Goal: Entertainment & Leisure: Browse casually

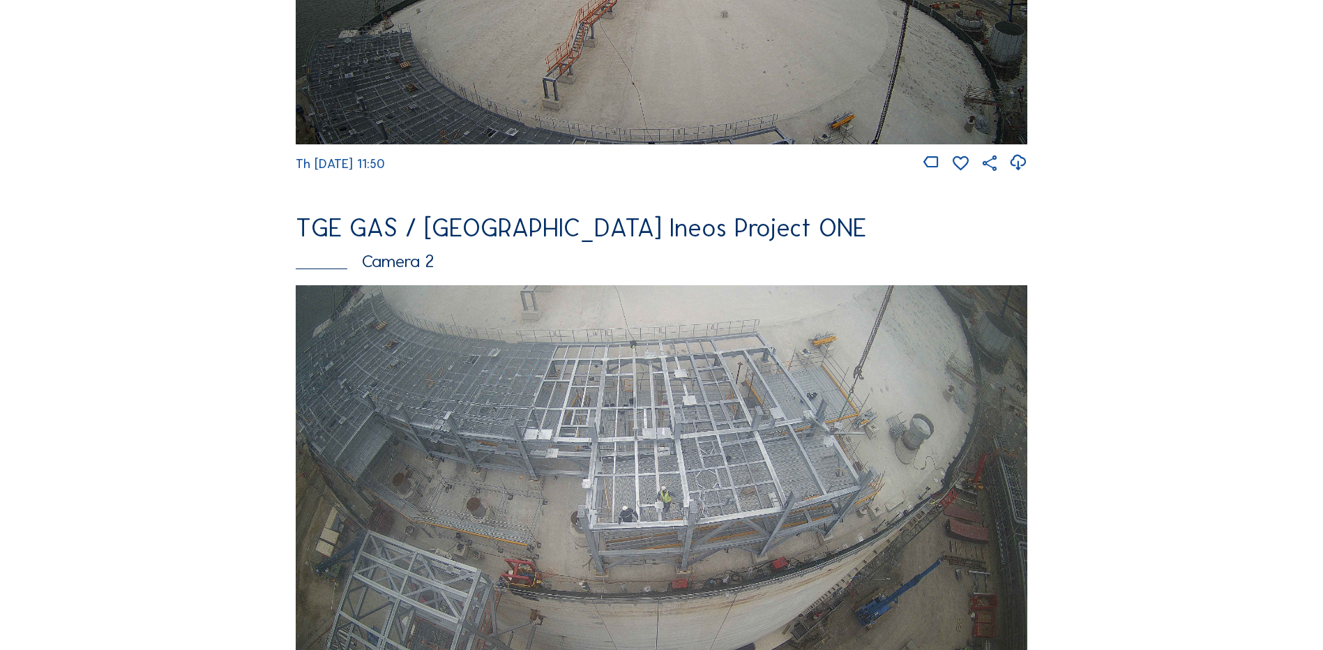
scroll to position [488, 0]
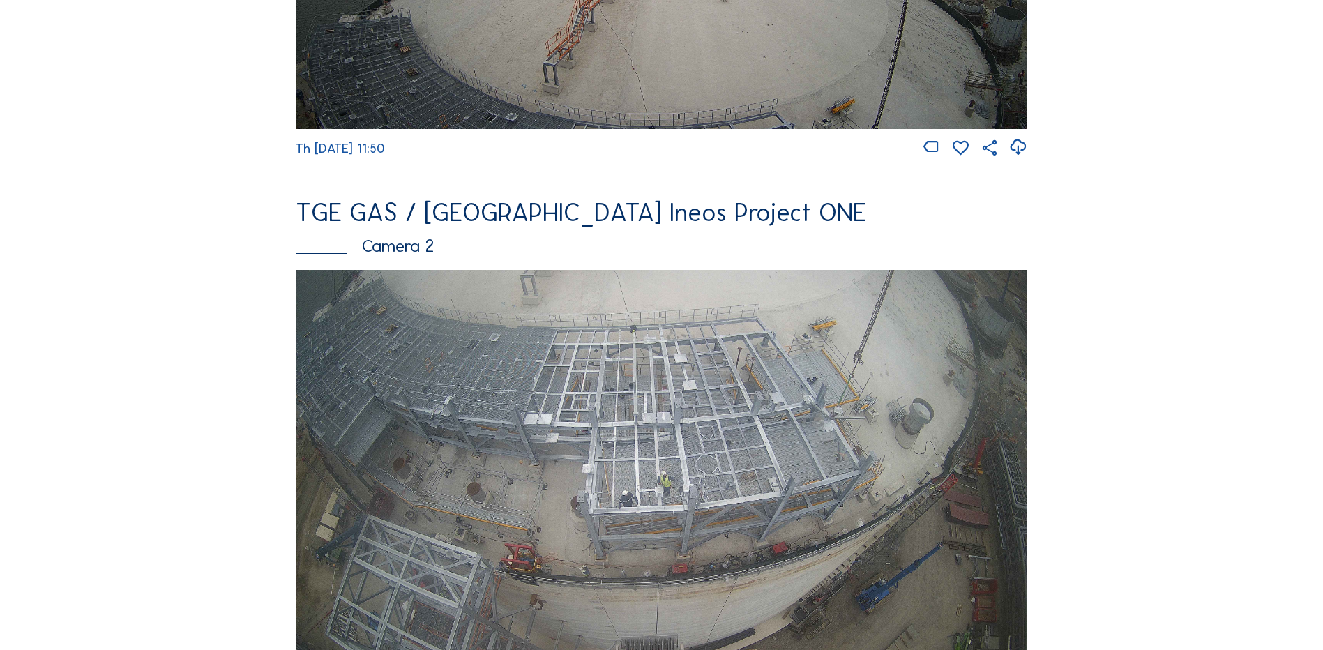
click at [710, 409] on img at bounding box center [662, 476] width 732 height 412
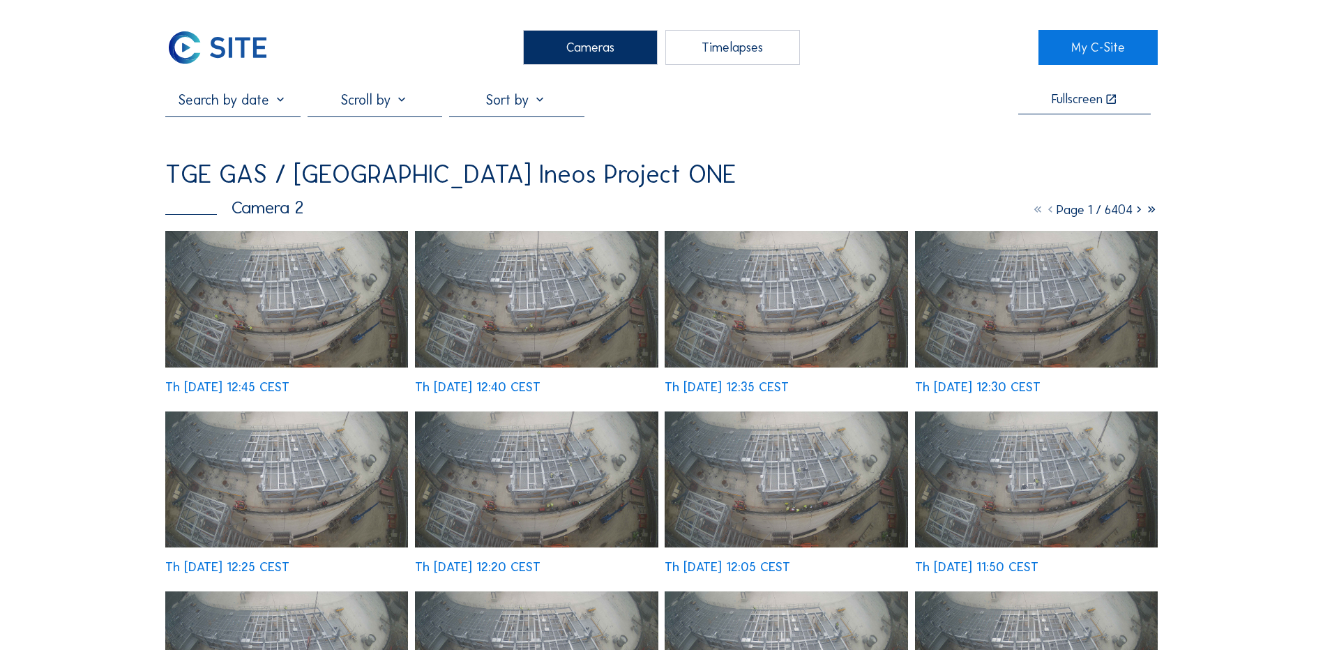
click at [327, 278] on img at bounding box center [286, 299] width 243 height 137
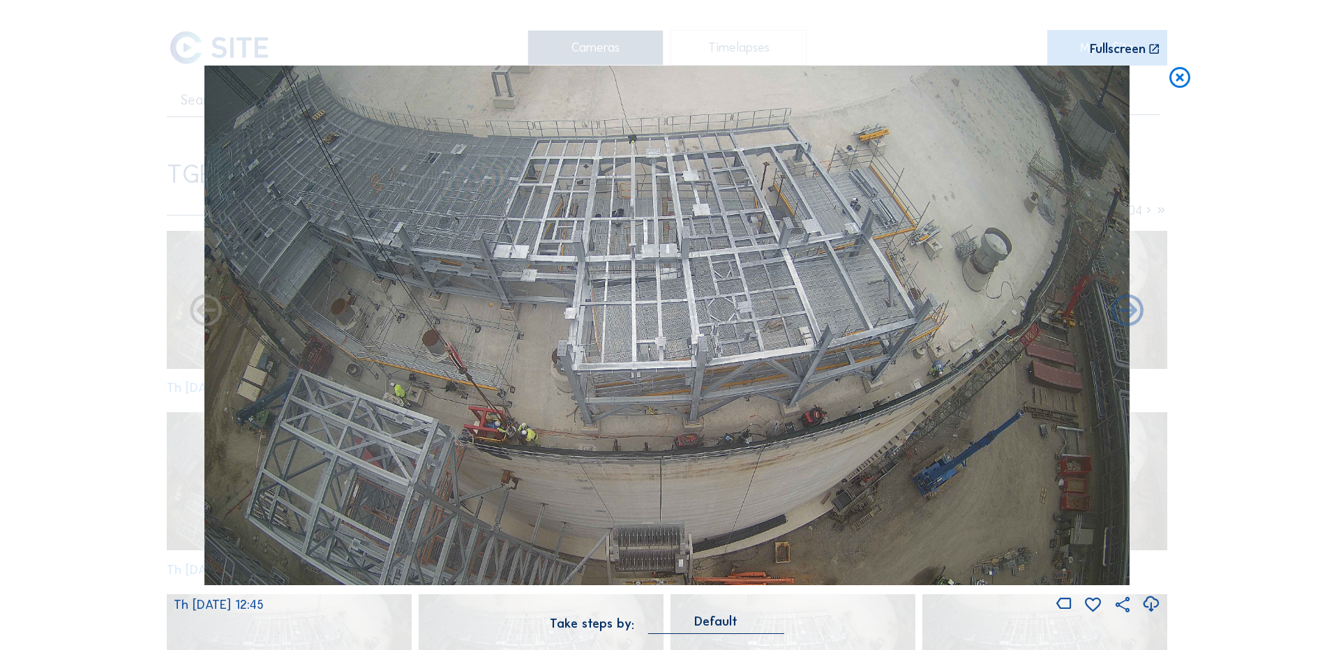
click at [1151, 602] on icon at bounding box center [1150, 604] width 19 height 23
drag, startPoint x: 140, startPoint y: 222, endPoint x: 207, endPoint y: 202, distance: 69.8
click at [140, 222] on div "Scroll to travel through time | Press 'Alt' Button + Scroll to Zoom | Click and…" at bounding box center [667, 325] width 1334 height 650
click at [1174, 77] on icon at bounding box center [1179, 79] width 25 height 26
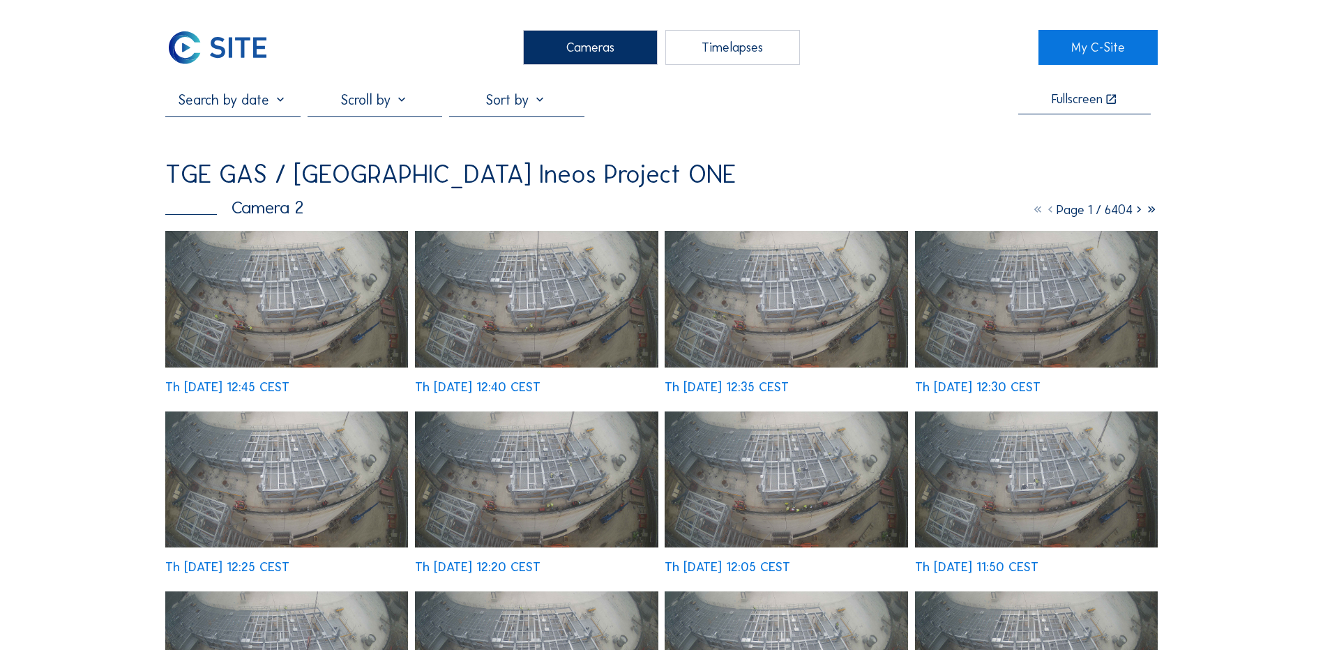
click at [567, 52] on div "Cameras" at bounding box center [590, 47] width 135 height 35
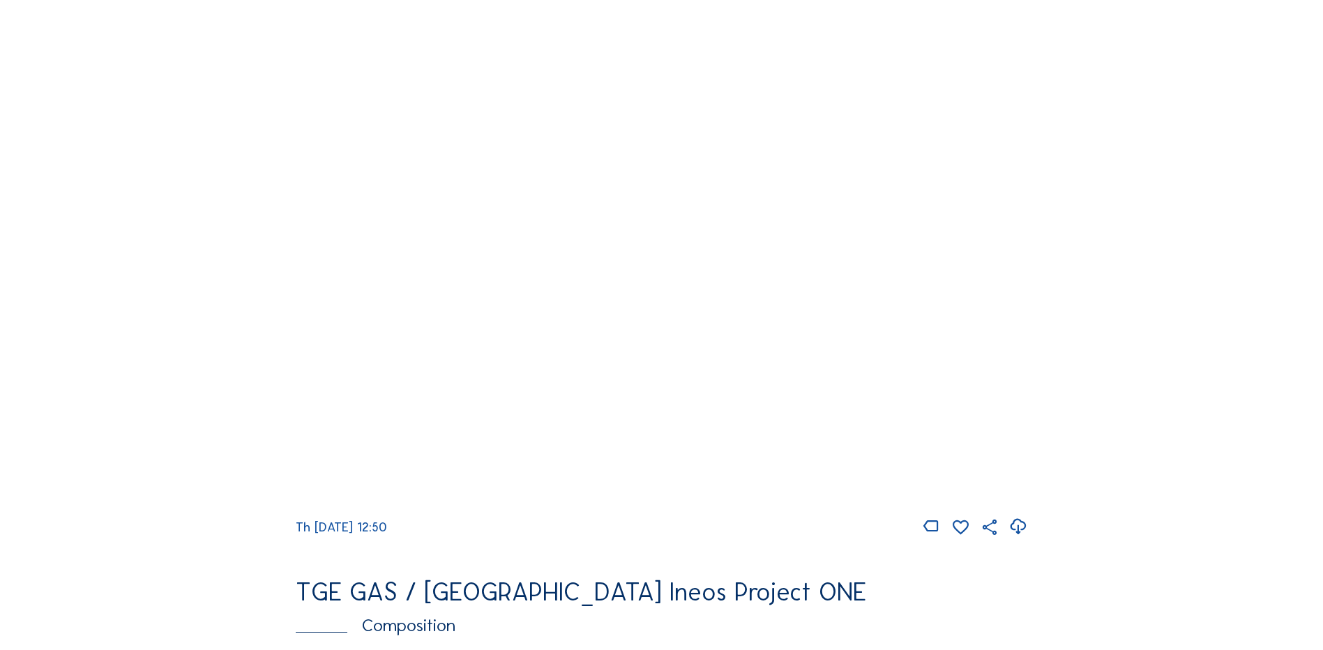
scroll to position [1326, 0]
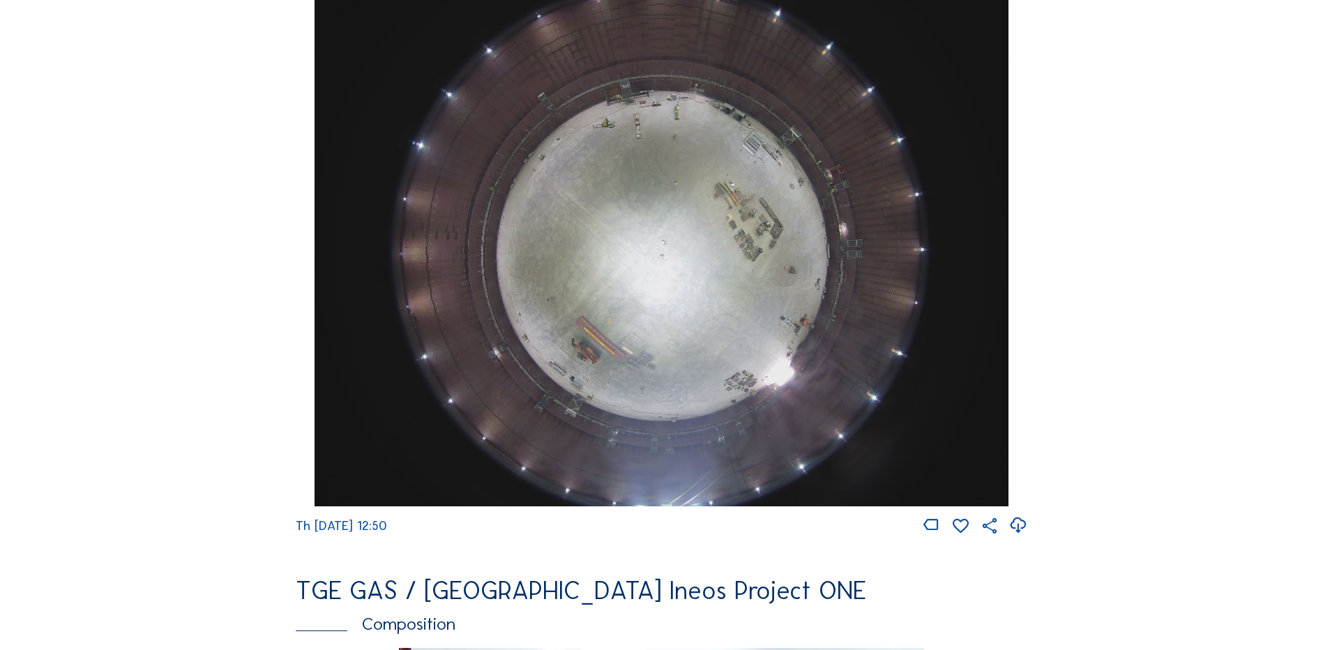
click at [618, 204] on img at bounding box center [661, 246] width 693 height 520
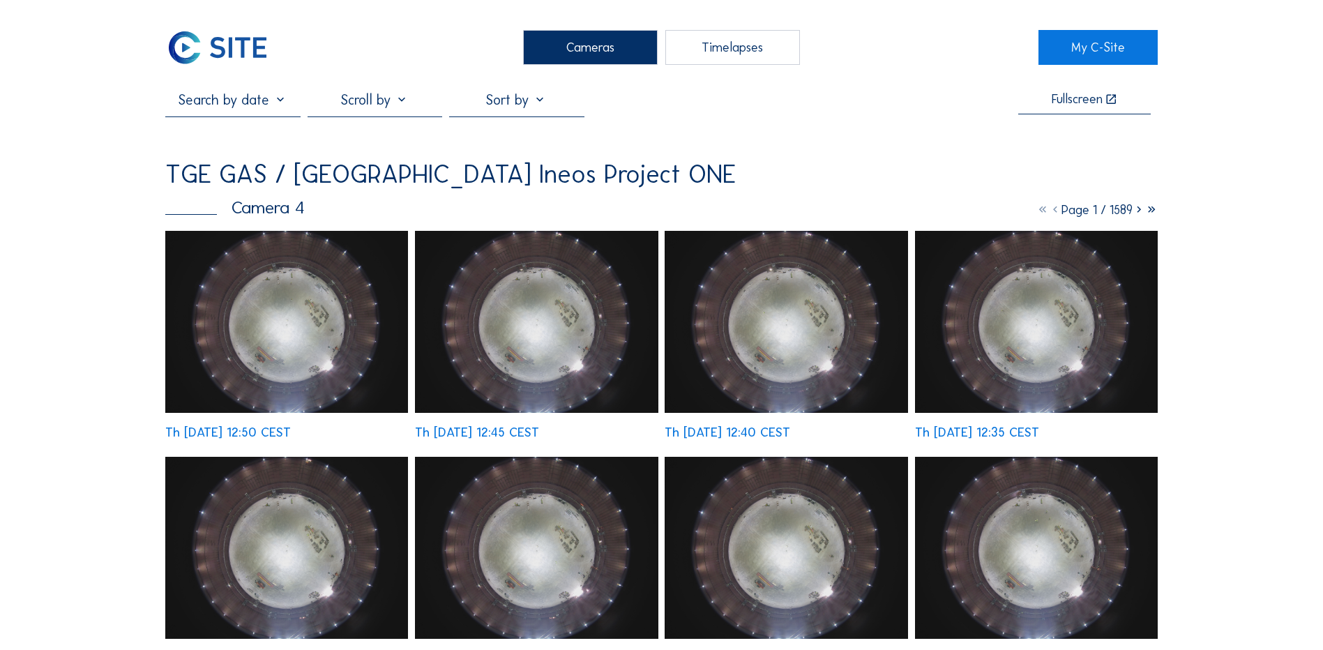
click at [617, 45] on div "Cameras" at bounding box center [590, 47] width 135 height 35
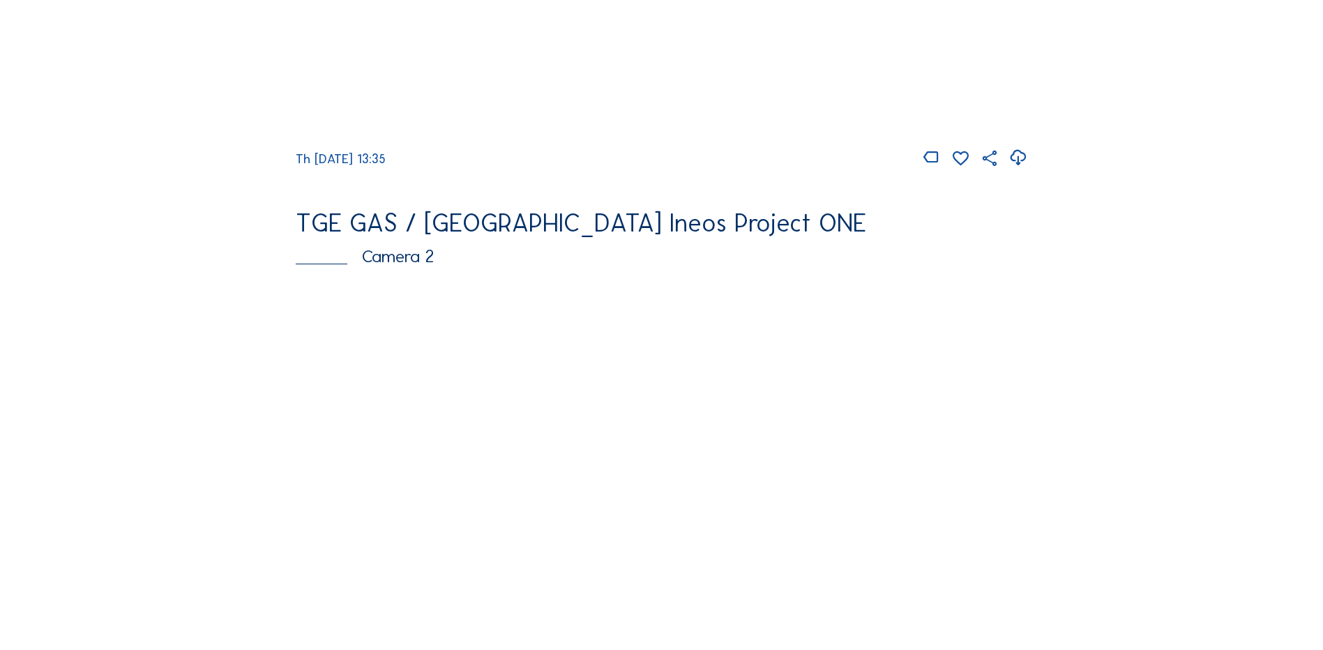
scroll to position [488, 0]
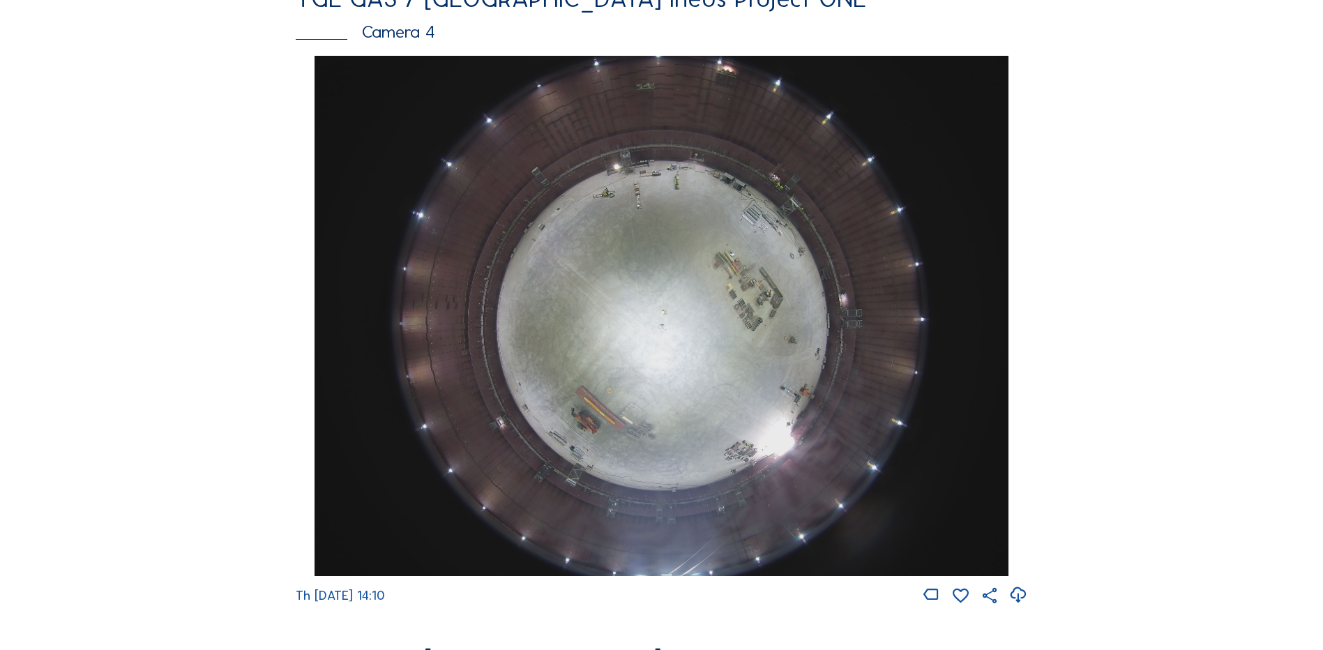
scroll to position [1326, 0]
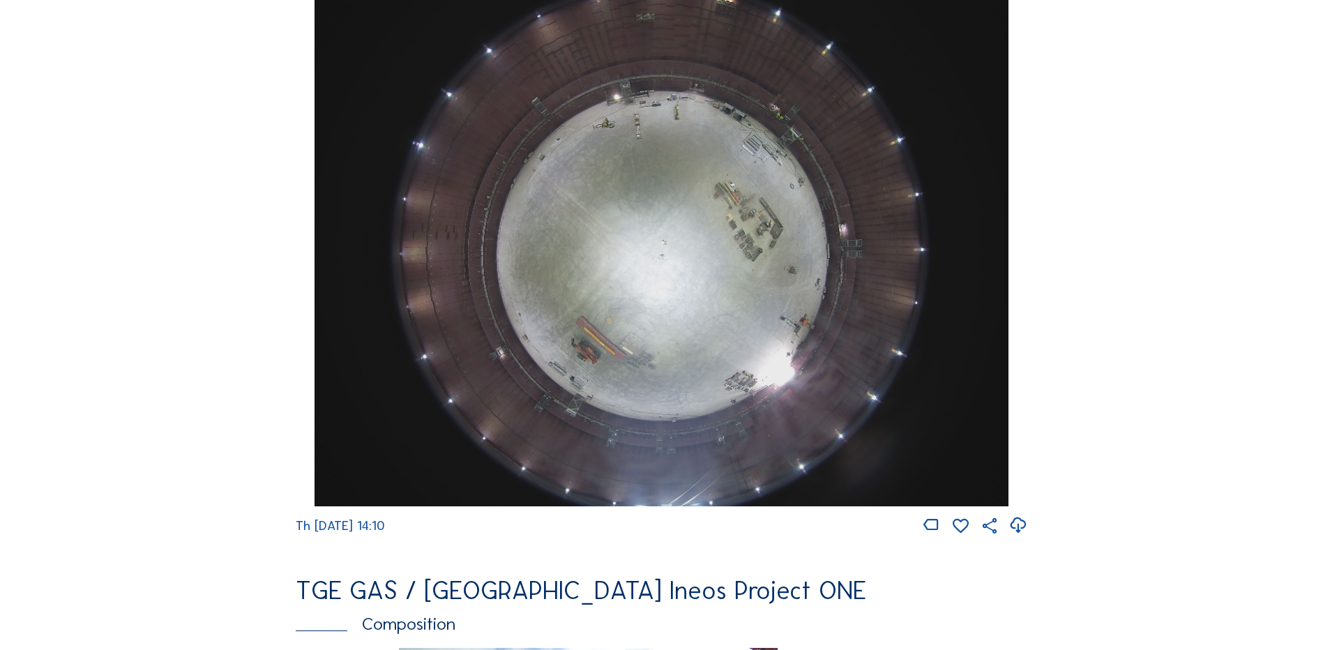
click at [638, 273] on img at bounding box center [661, 246] width 693 height 520
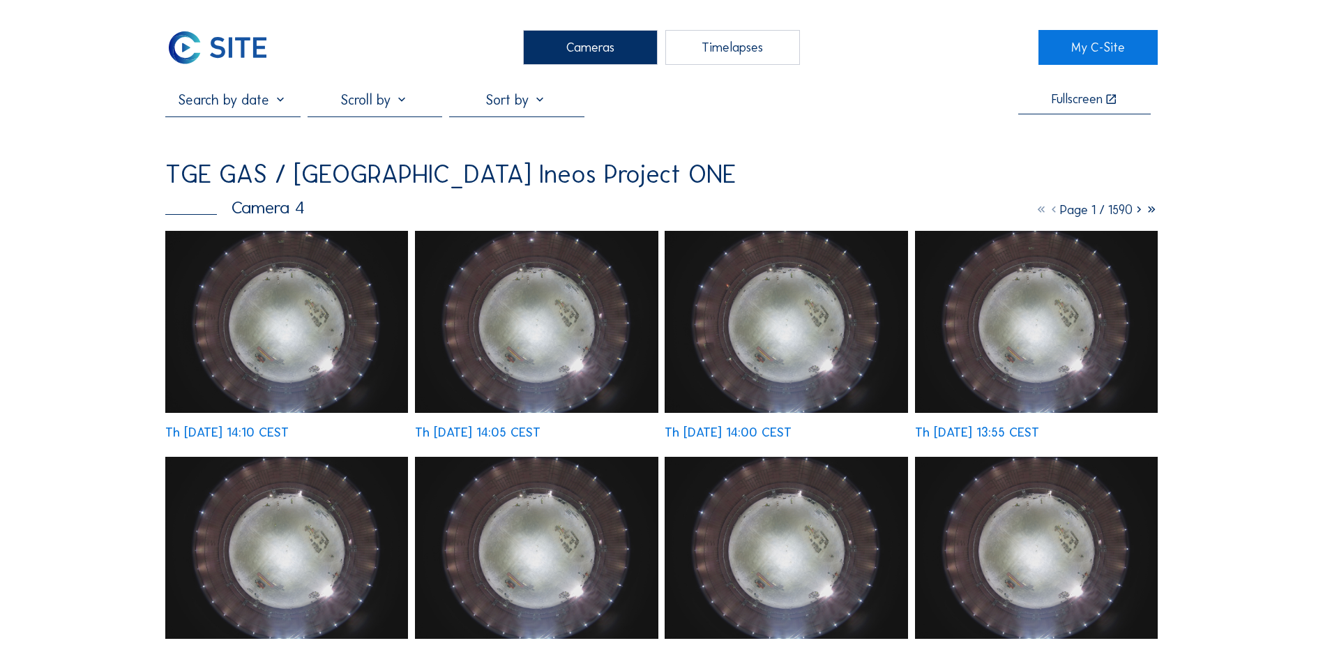
click at [294, 317] on img at bounding box center [286, 322] width 243 height 182
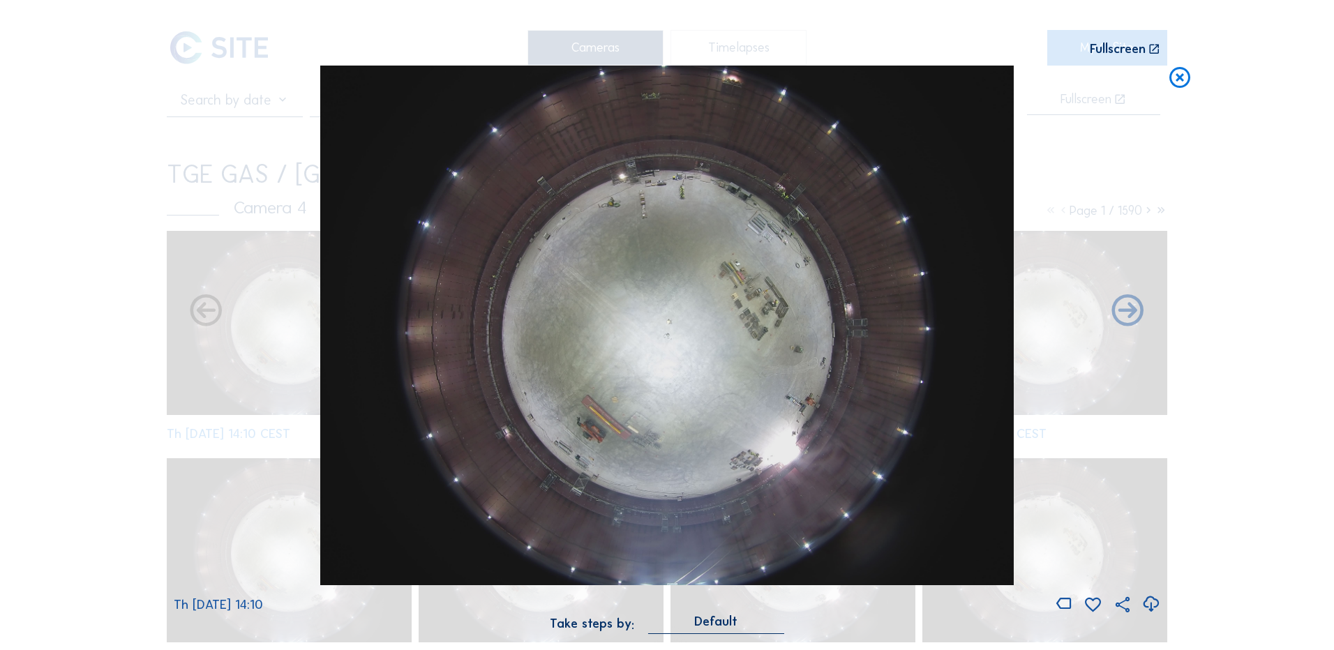
click at [1147, 601] on icon at bounding box center [1150, 604] width 19 height 23
click at [96, 303] on div "Scroll to travel through time | Press 'Alt' Button + Scroll to Zoom | Click and…" at bounding box center [667, 325] width 1334 height 650
click at [1172, 80] on icon at bounding box center [1179, 79] width 25 height 26
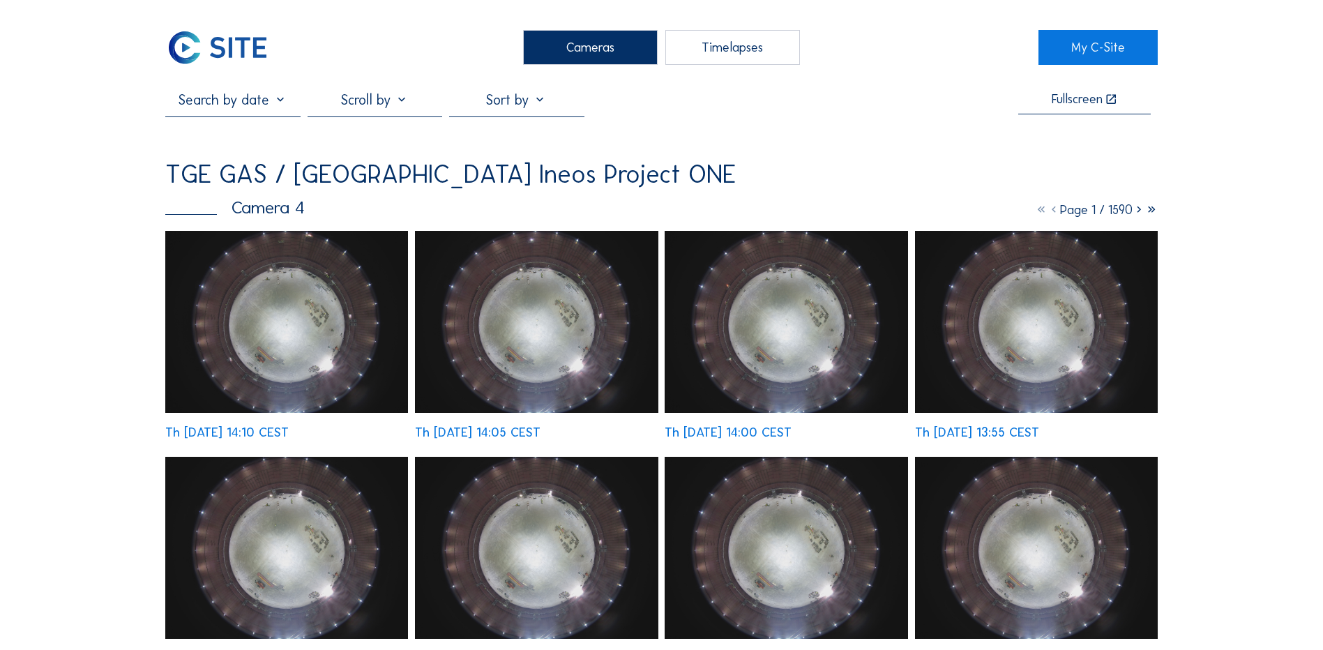
click at [580, 32] on div "Cameras" at bounding box center [590, 47] width 135 height 35
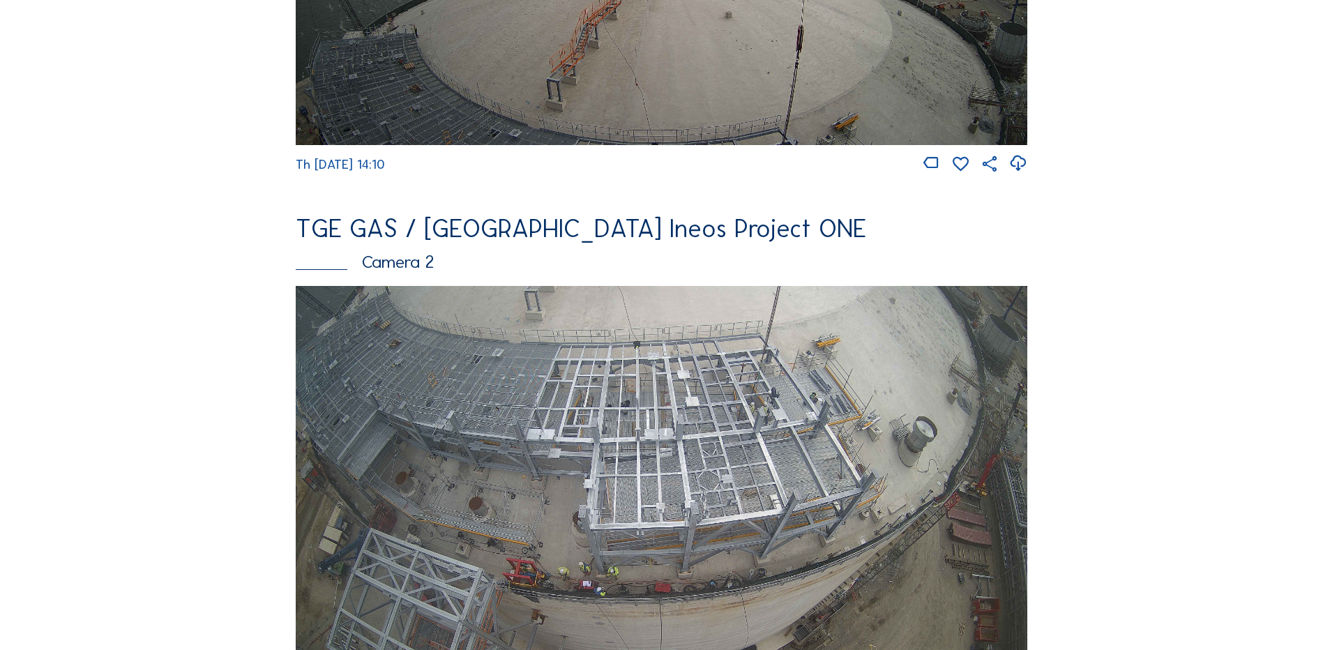
scroll to position [488, 0]
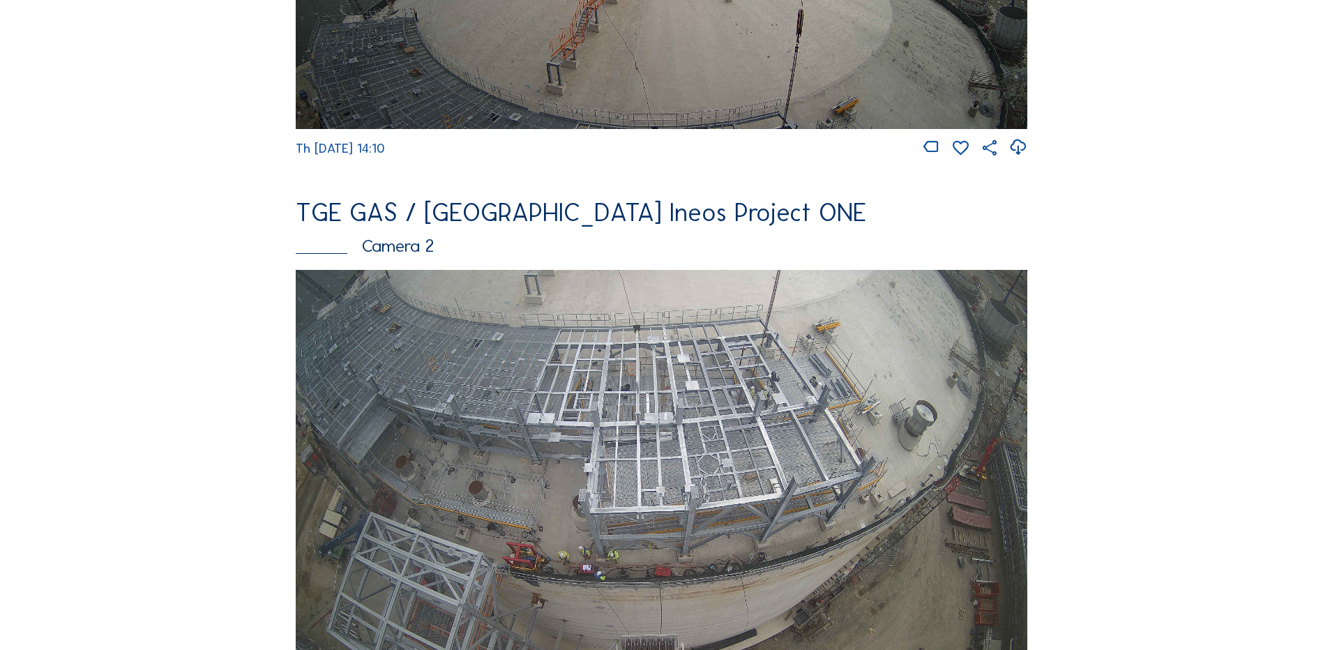
click at [700, 387] on img at bounding box center [662, 476] width 732 height 412
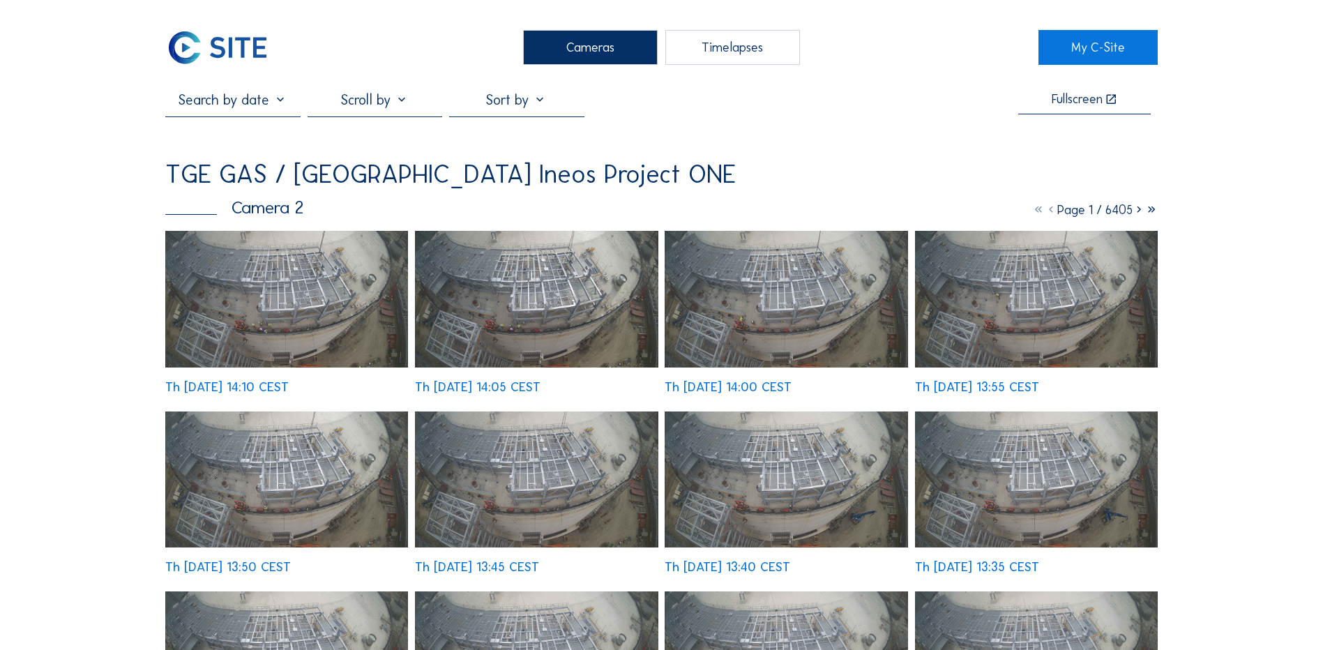
click at [288, 289] on img at bounding box center [286, 299] width 243 height 137
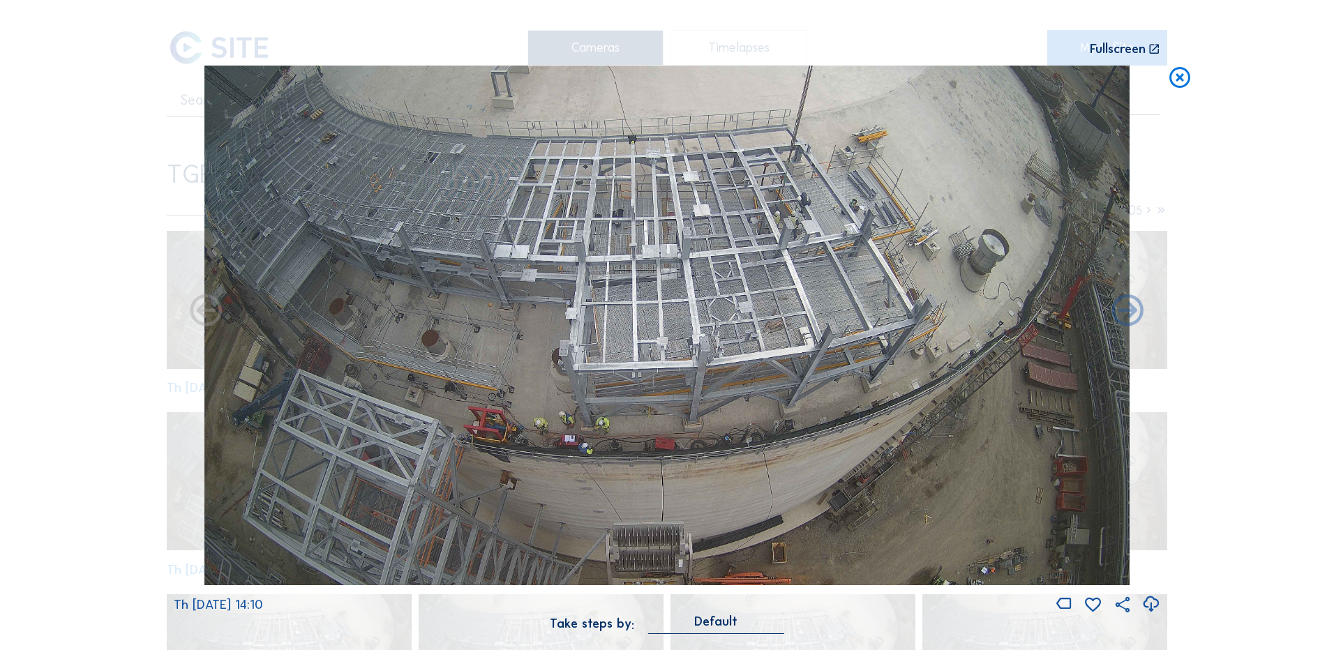
click at [1150, 607] on icon at bounding box center [1150, 604] width 19 height 23
click at [59, 225] on div "Scroll to travel through time | Press 'Alt' Button + Scroll to Zoom | Click and…" at bounding box center [667, 325] width 1334 height 650
click at [1183, 72] on icon at bounding box center [1179, 79] width 25 height 26
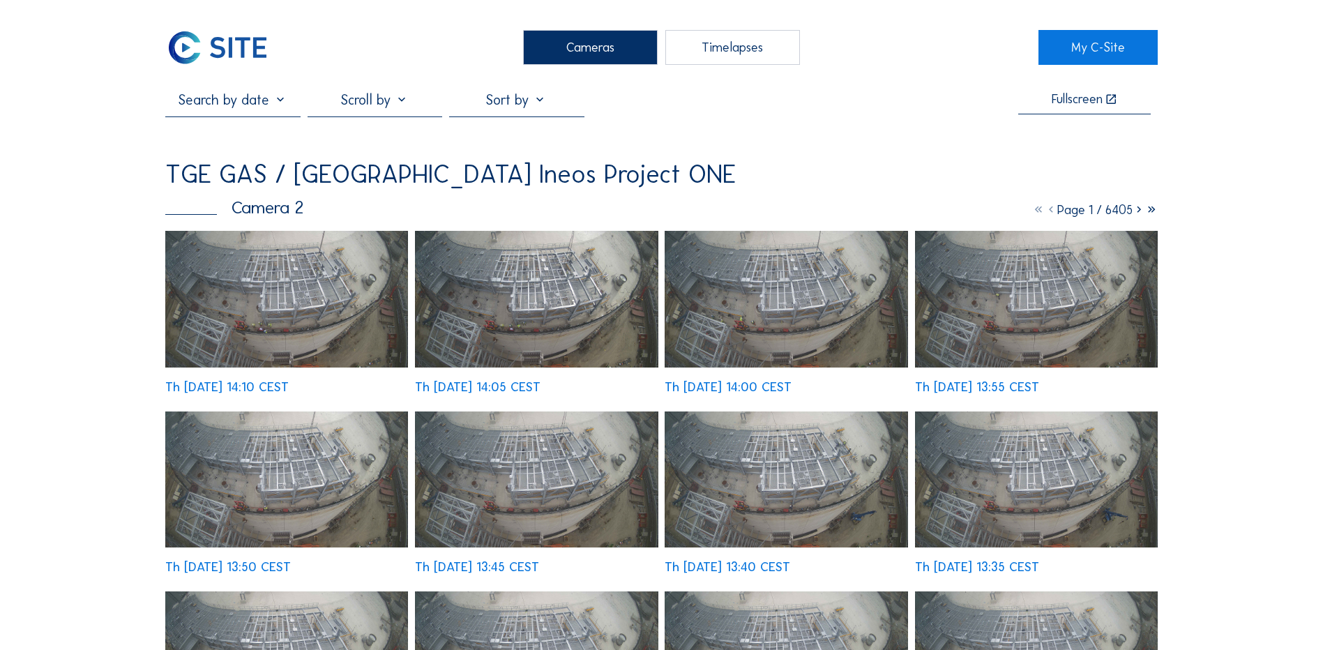
click at [586, 43] on div "Cameras" at bounding box center [590, 47] width 135 height 35
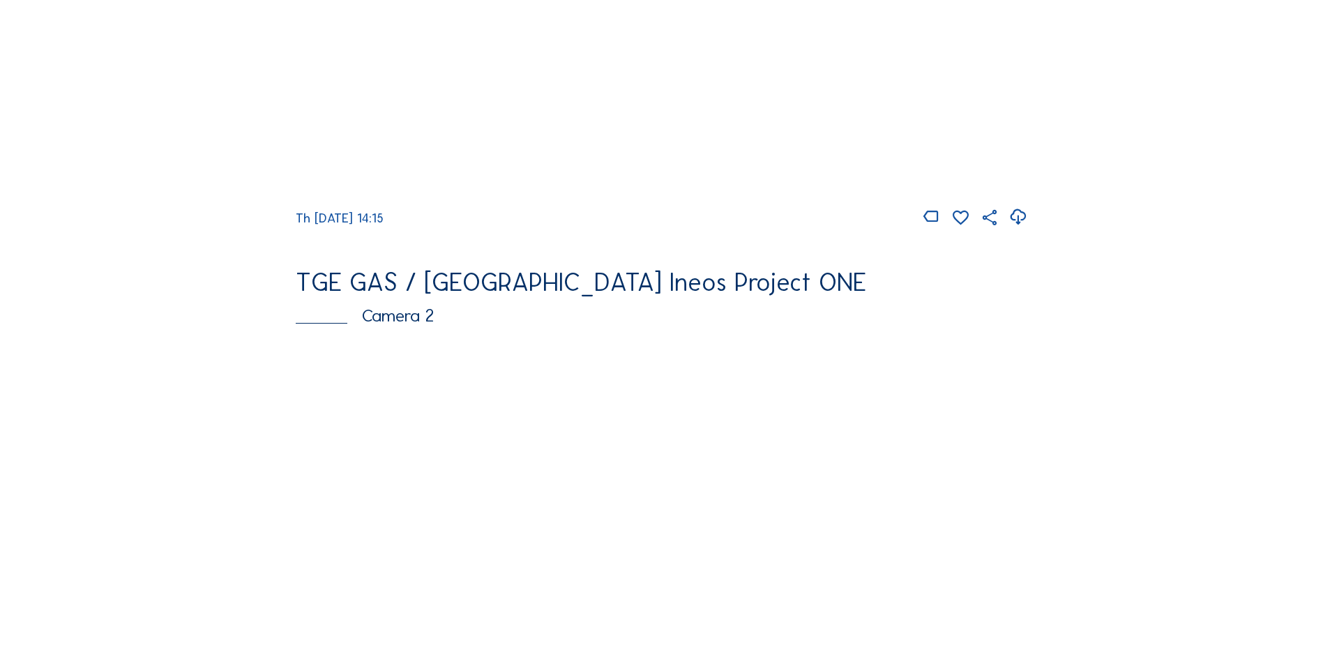
scroll to position [488, 0]
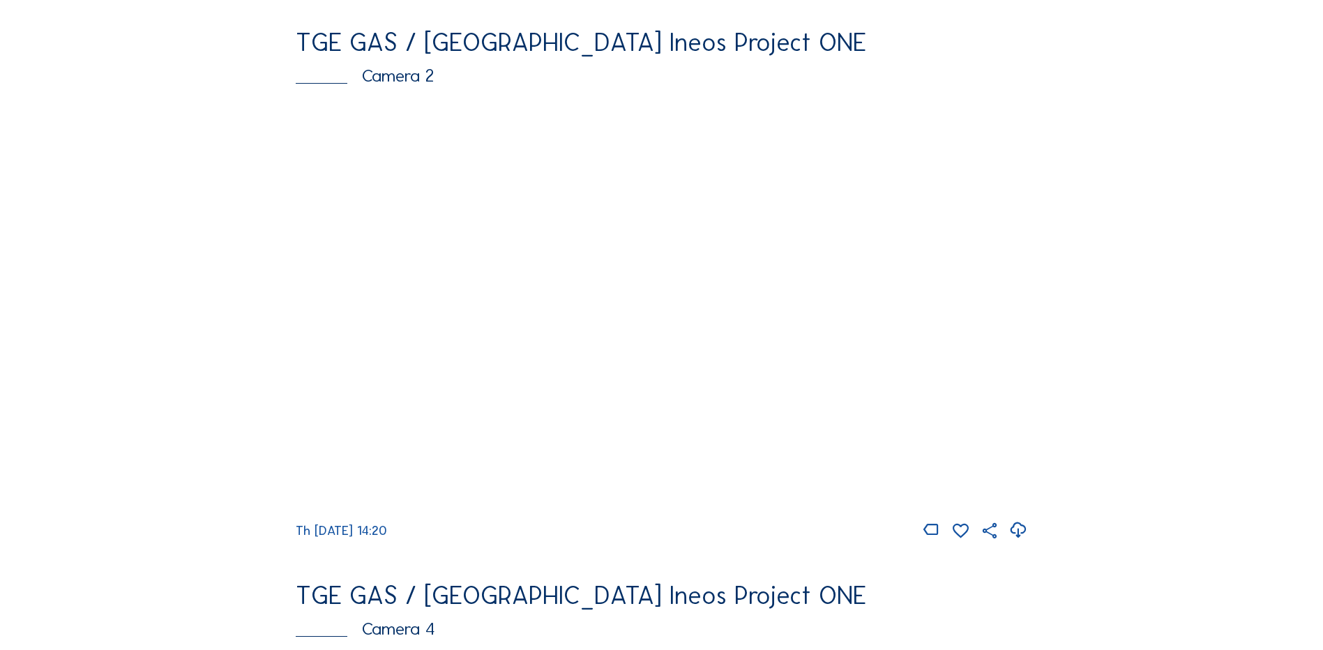
scroll to position [698, 0]
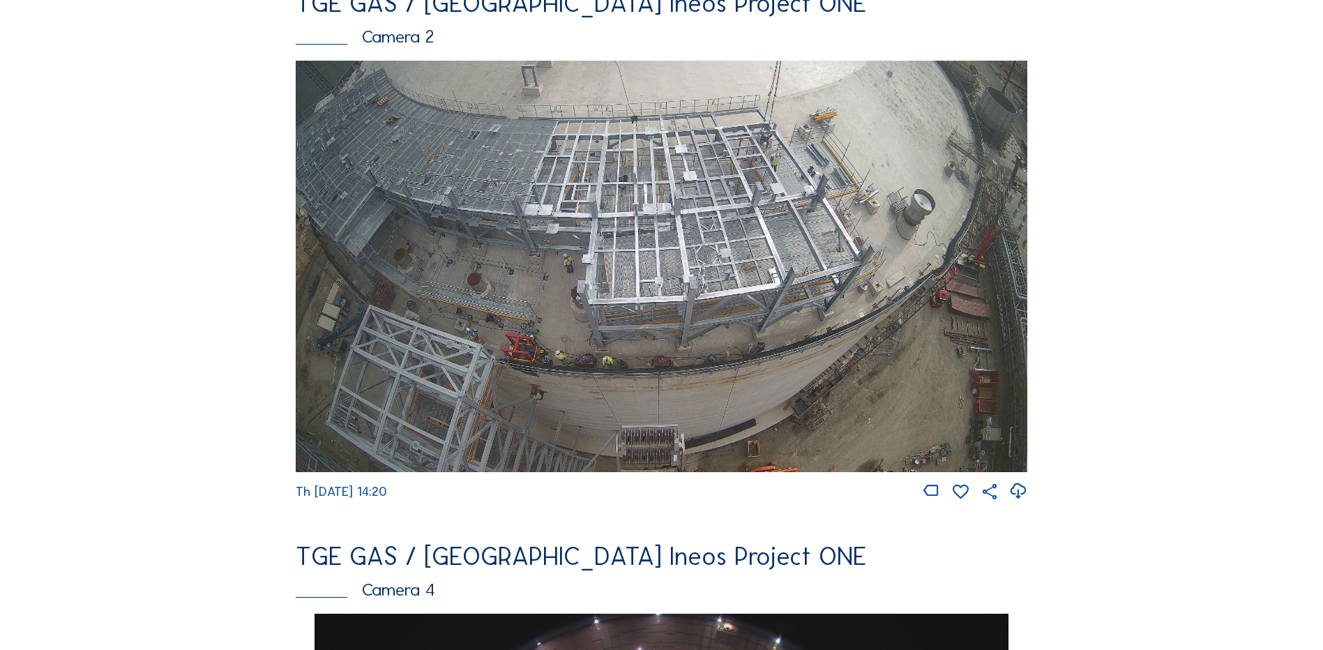
click at [569, 259] on img at bounding box center [662, 267] width 732 height 412
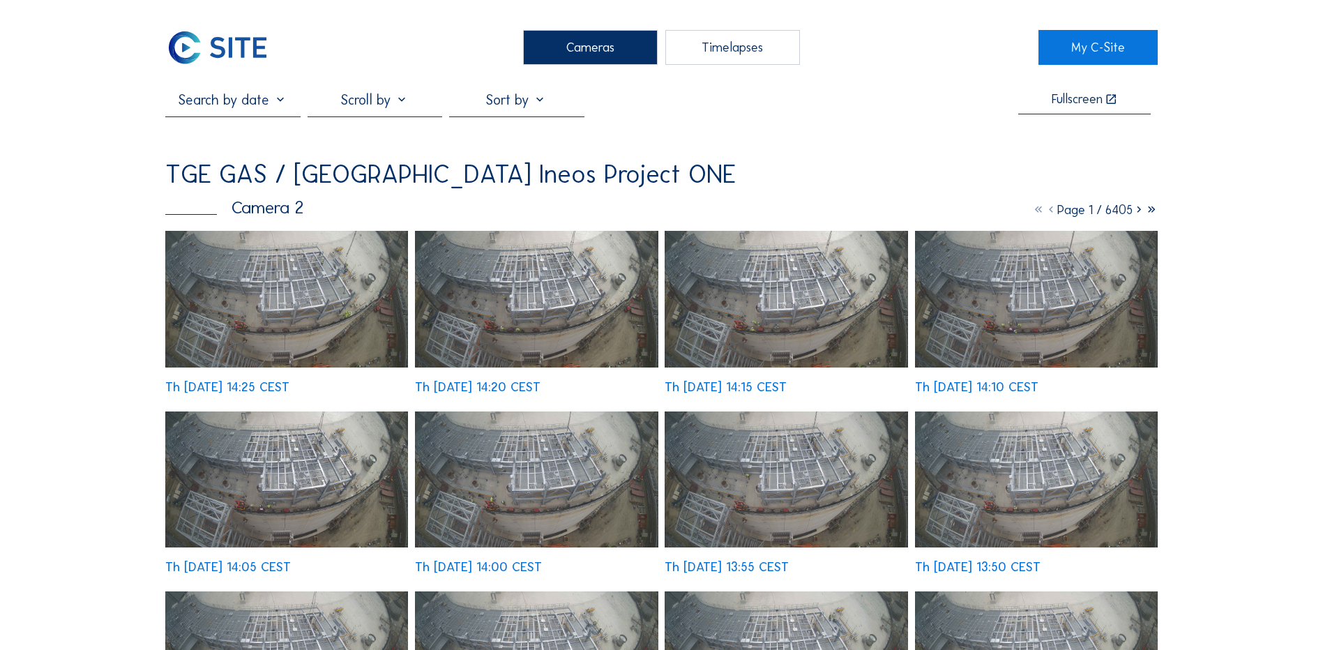
click at [312, 271] on img at bounding box center [286, 299] width 243 height 137
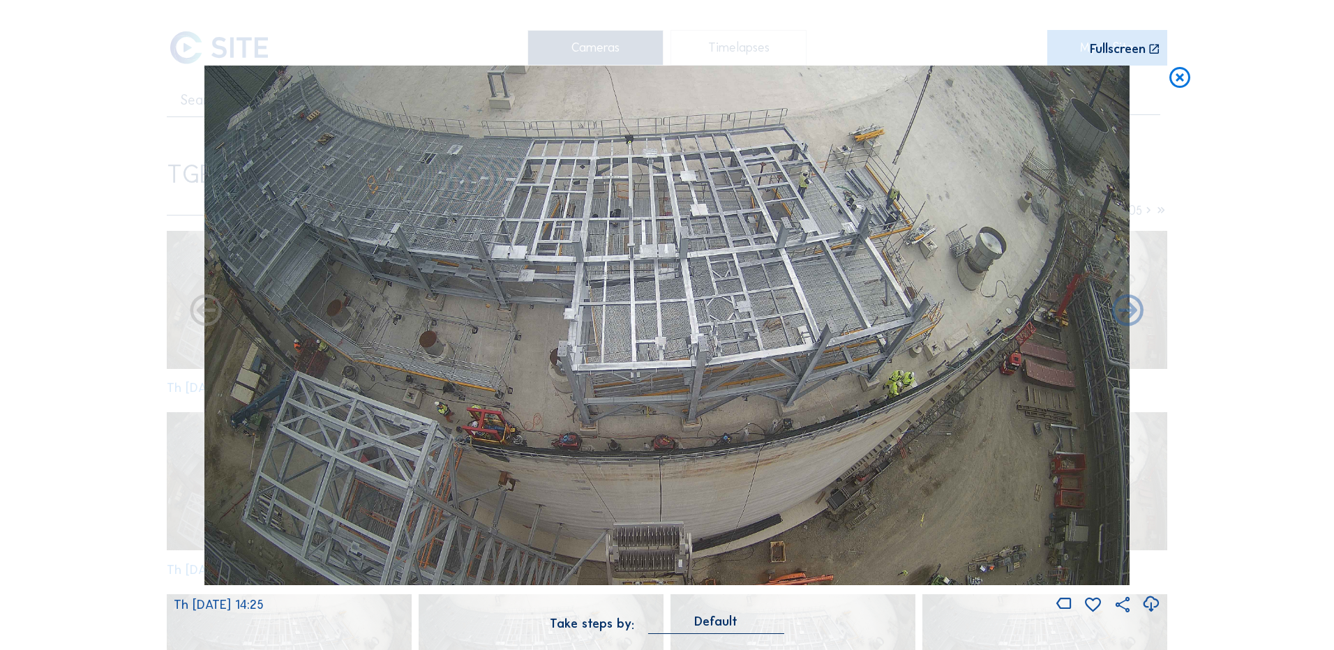
click at [1178, 80] on icon at bounding box center [1179, 79] width 25 height 26
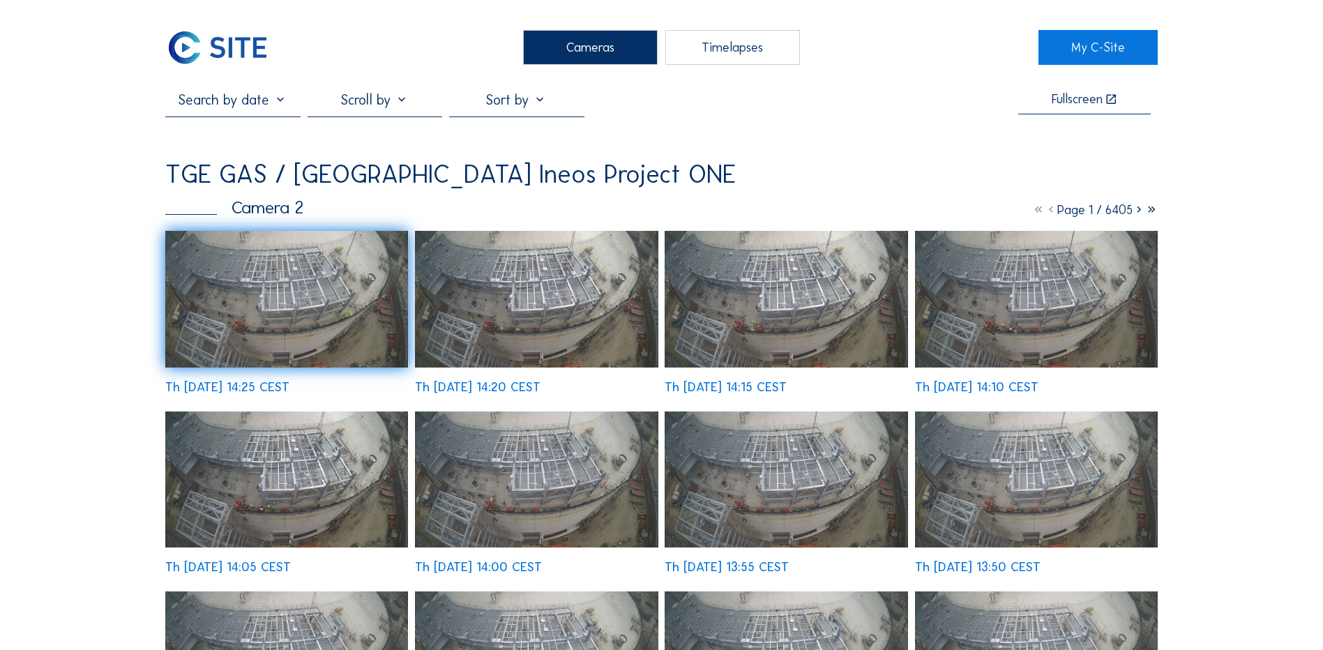
click at [578, 46] on div "Cameras" at bounding box center [590, 47] width 135 height 35
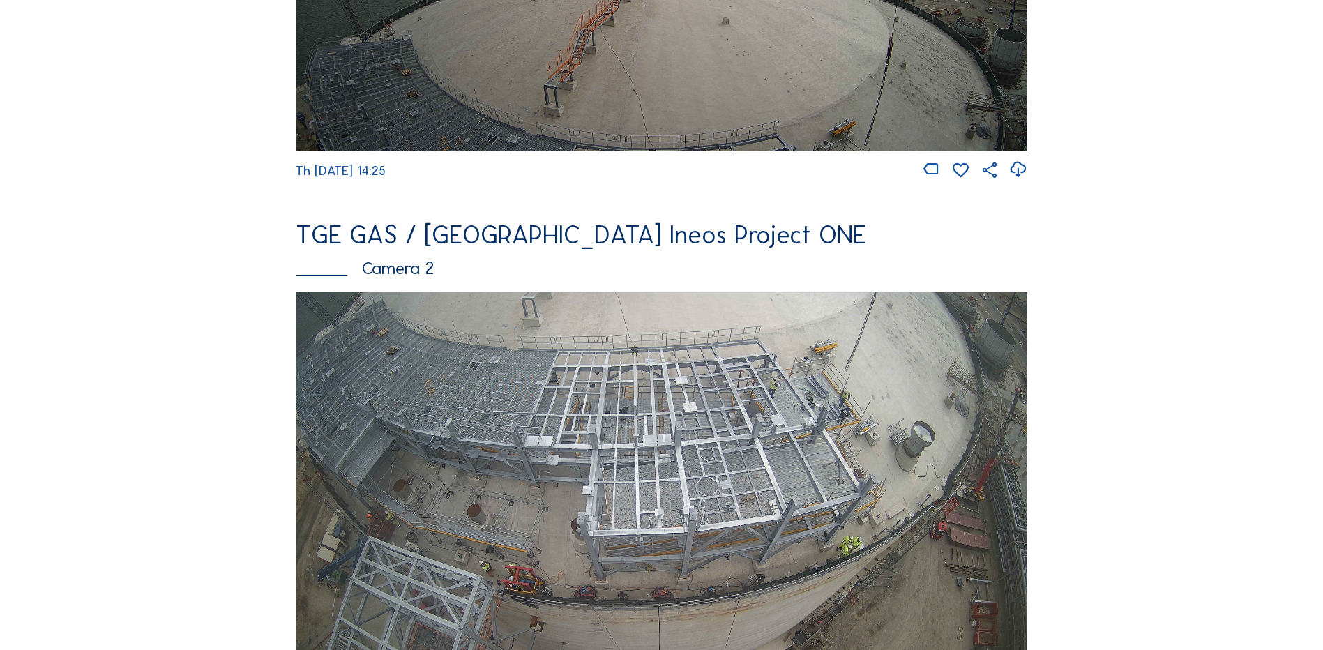
scroll to position [488, 0]
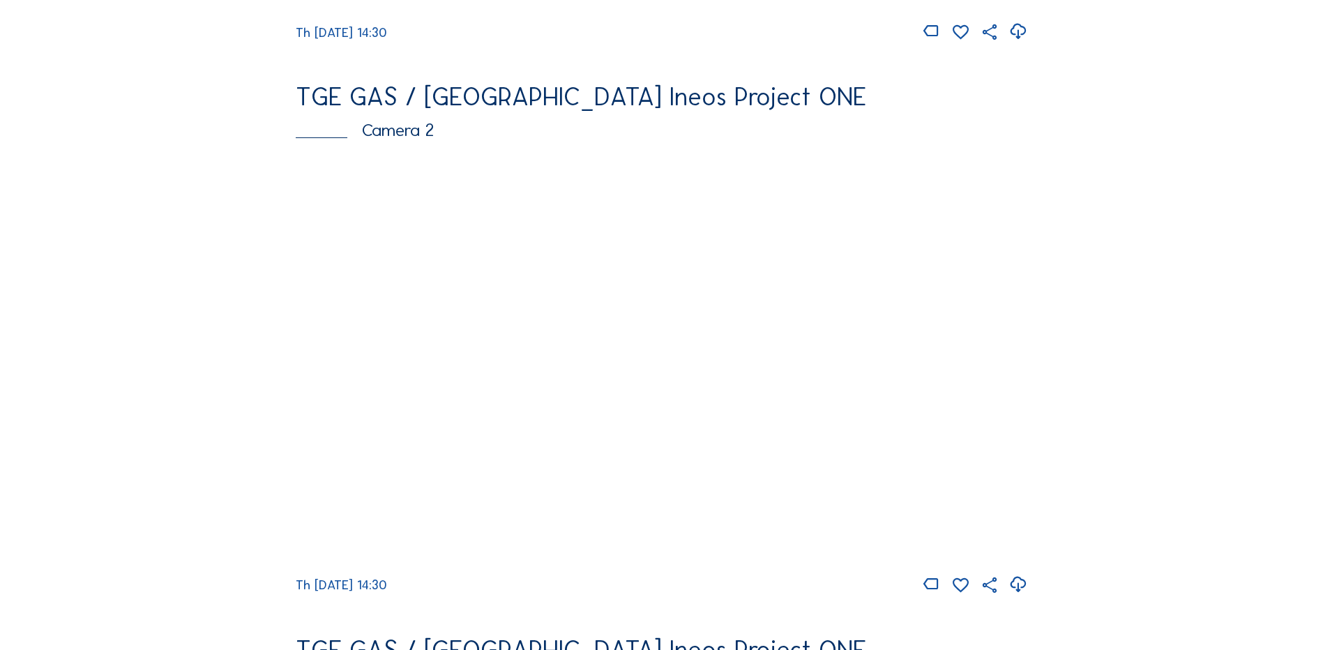
scroll to position [628, 0]
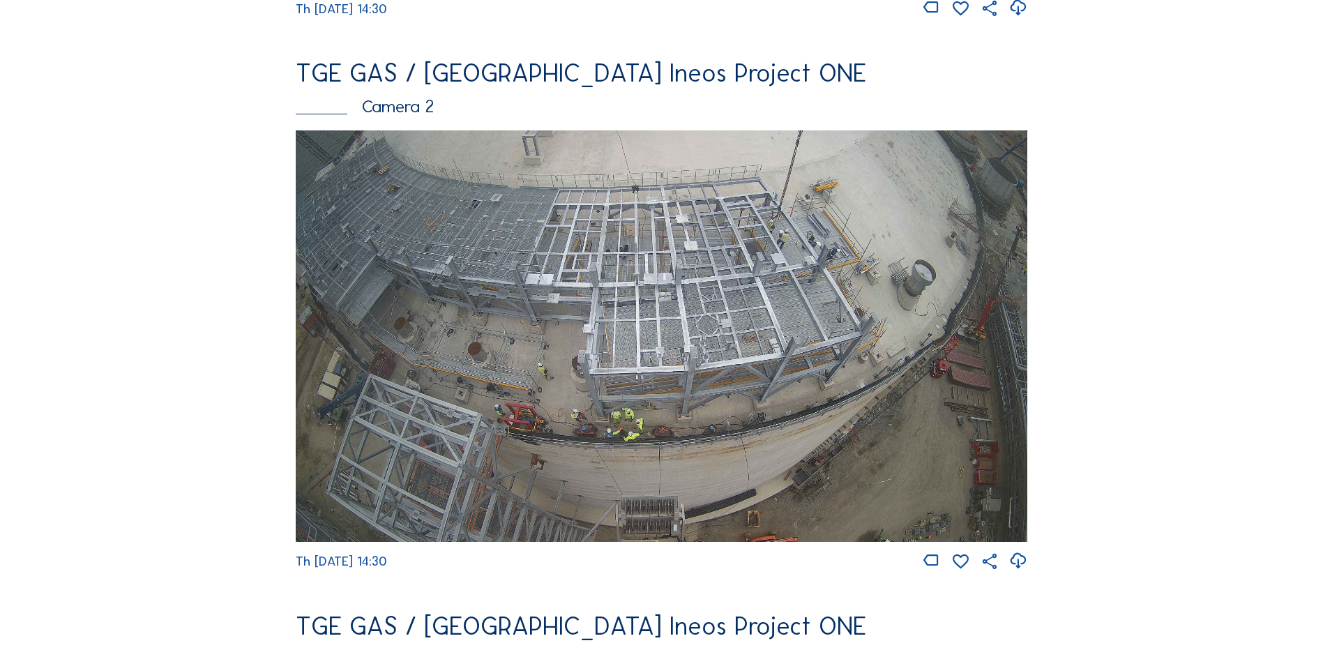
click at [751, 336] on img at bounding box center [662, 336] width 732 height 412
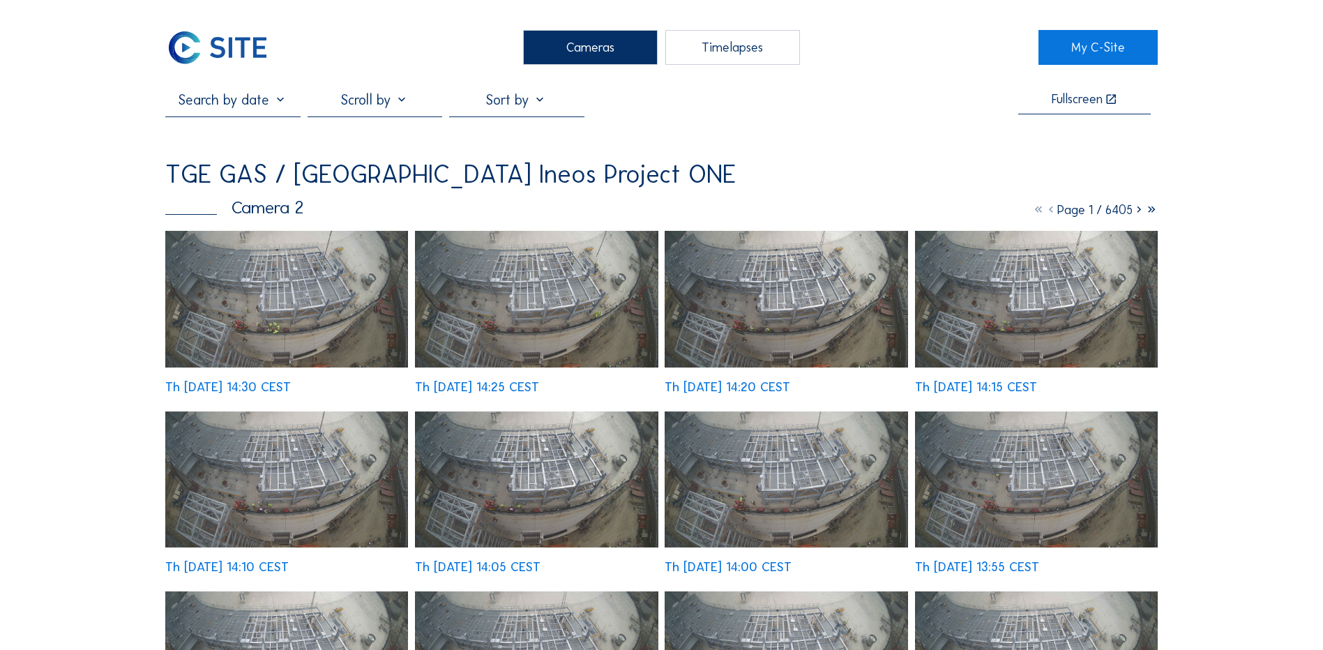
click at [231, 289] on img at bounding box center [286, 299] width 243 height 137
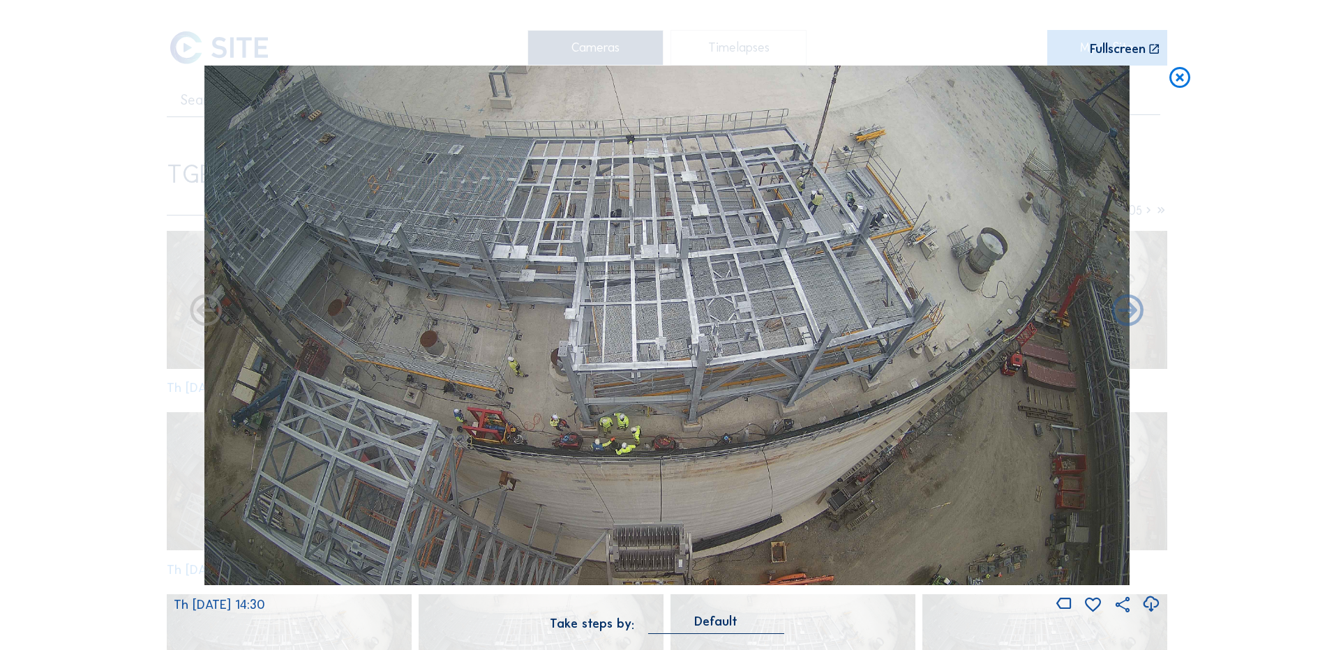
click at [1150, 608] on icon at bounding box center [1150, 604] width 19 height 23
click at [1292, 529] on div "Scroll to travel through time | Press 'Alt' Button + Scroll to Zoom | Click and…" at bounding box center [667, 325] width 1334 height 650
click at [1176, 78] on icon at bounding box center [1179, 79] width 25 height 26
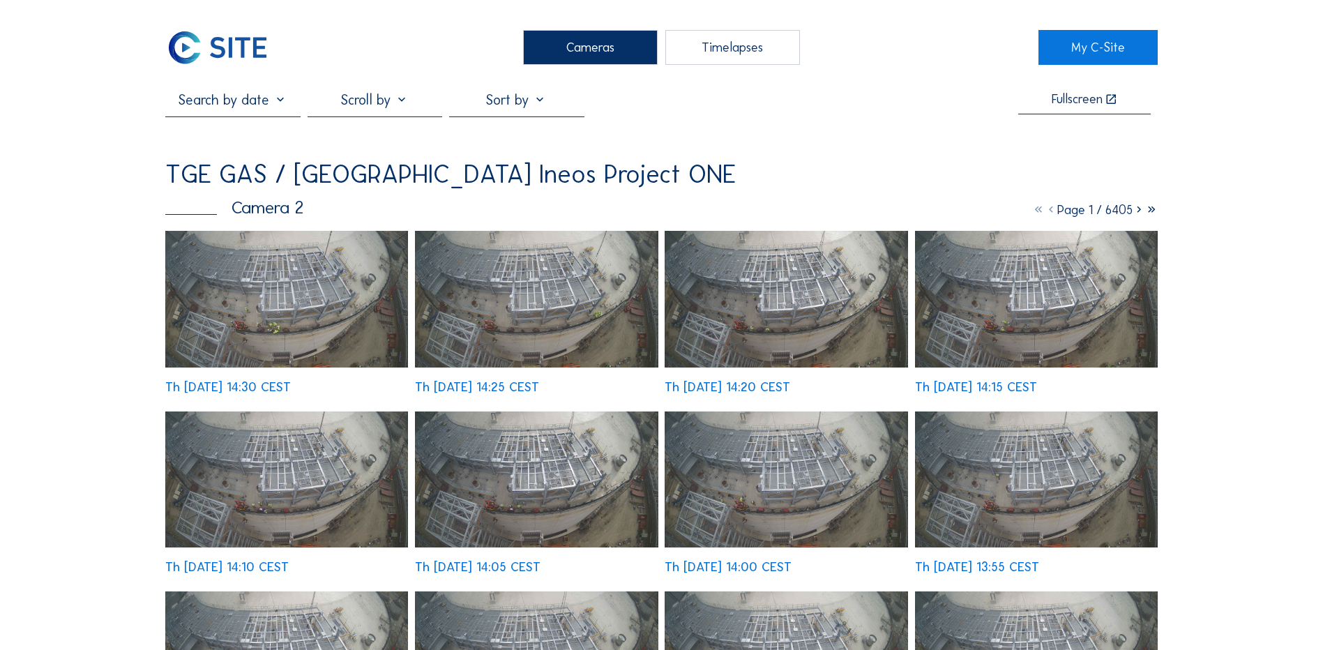
click at [608, 57] on div "Cameras" at bounding box center [590, 47] width 135 height 35
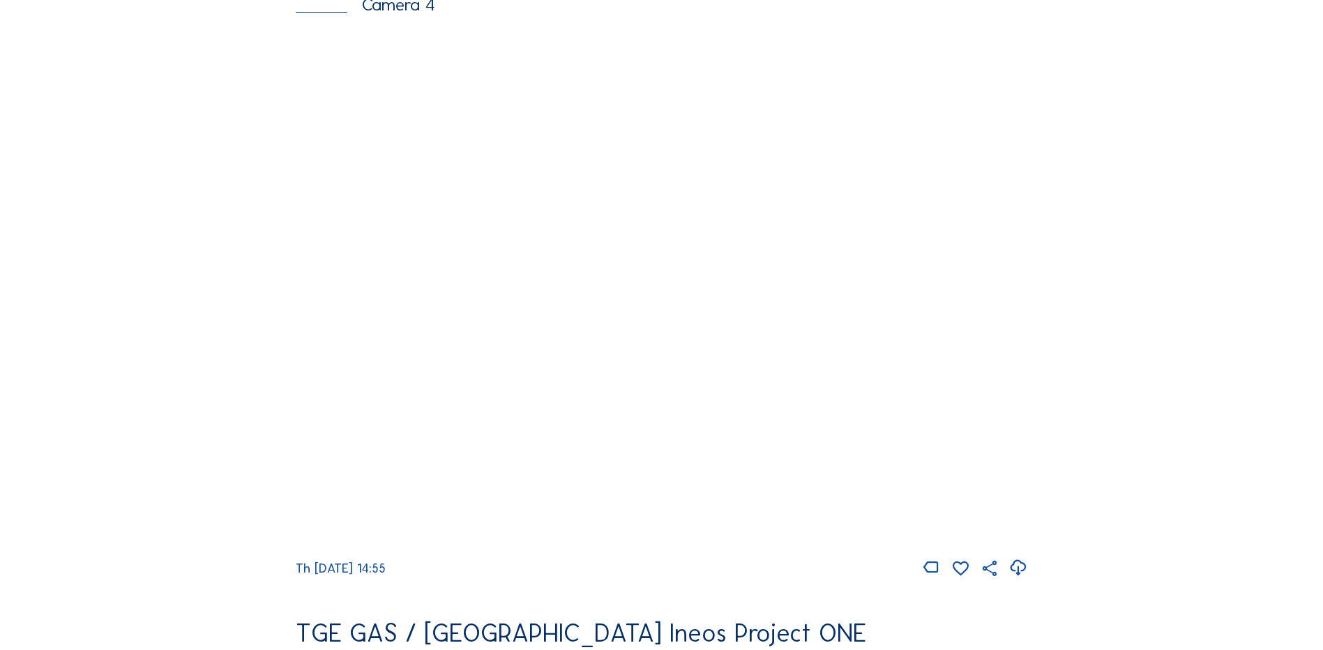
scroll to position [1326, 0]
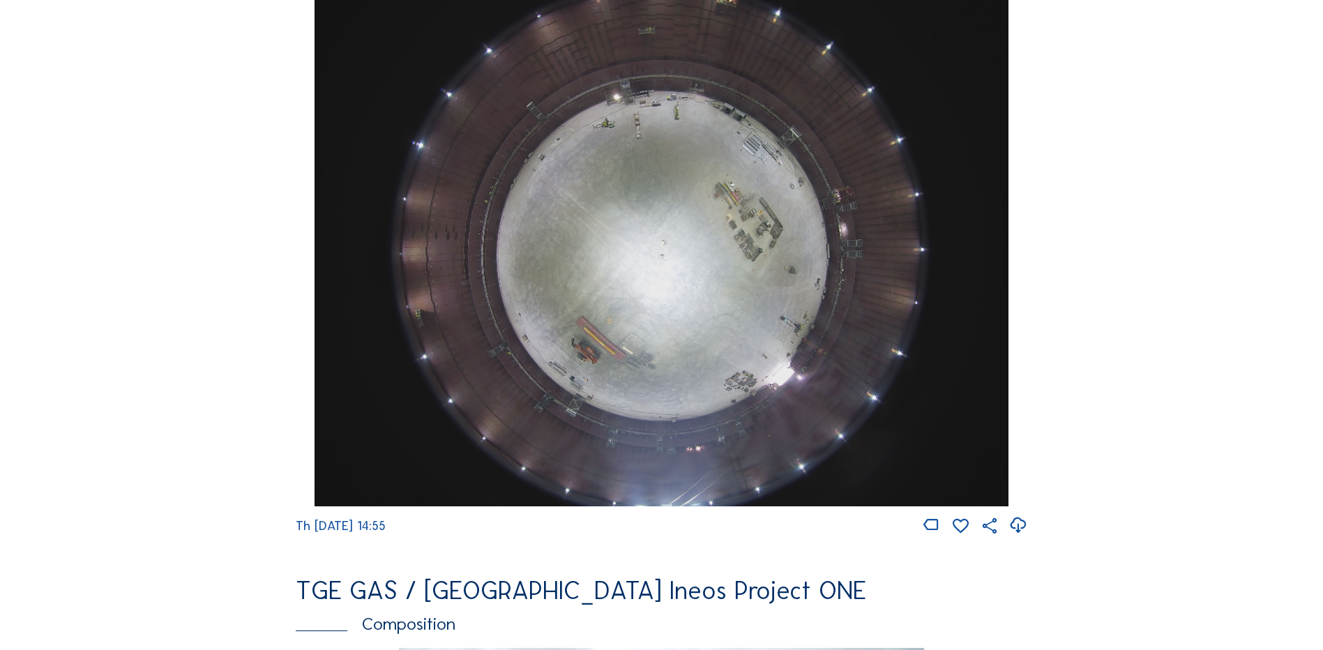
click at [624, 242] on img at bounding box center [661, 246] width 693 height 520
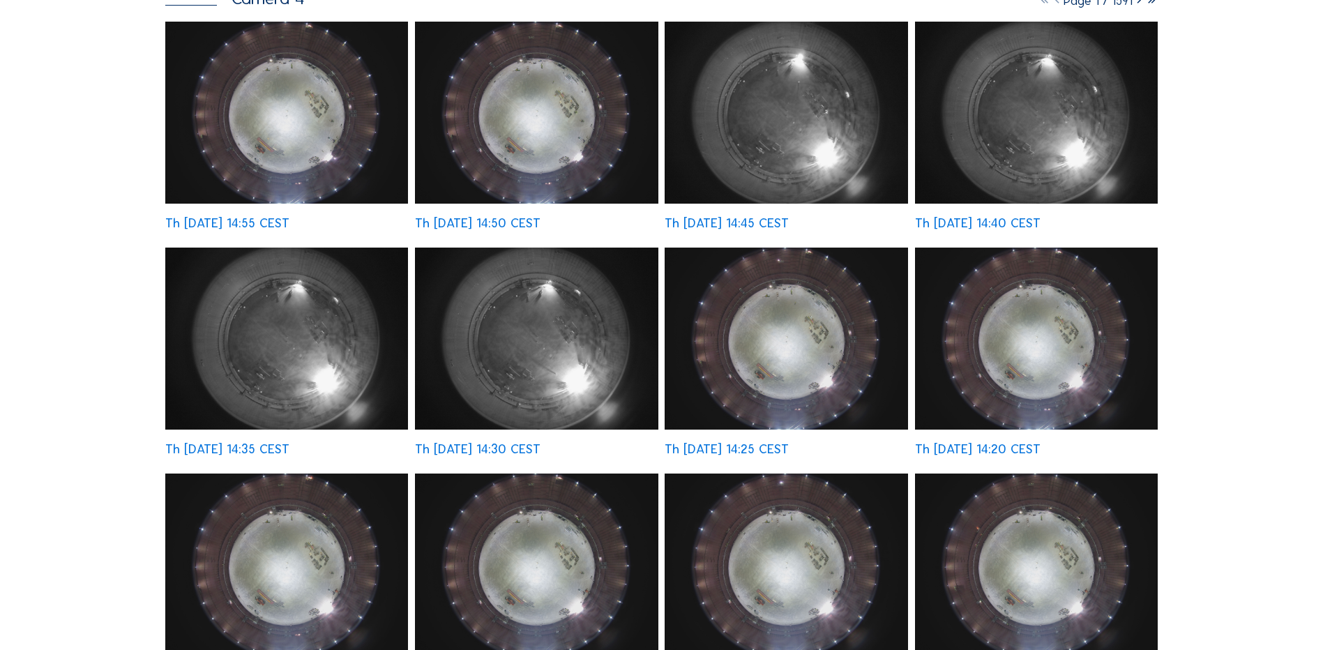
scroll to position [140, 0]
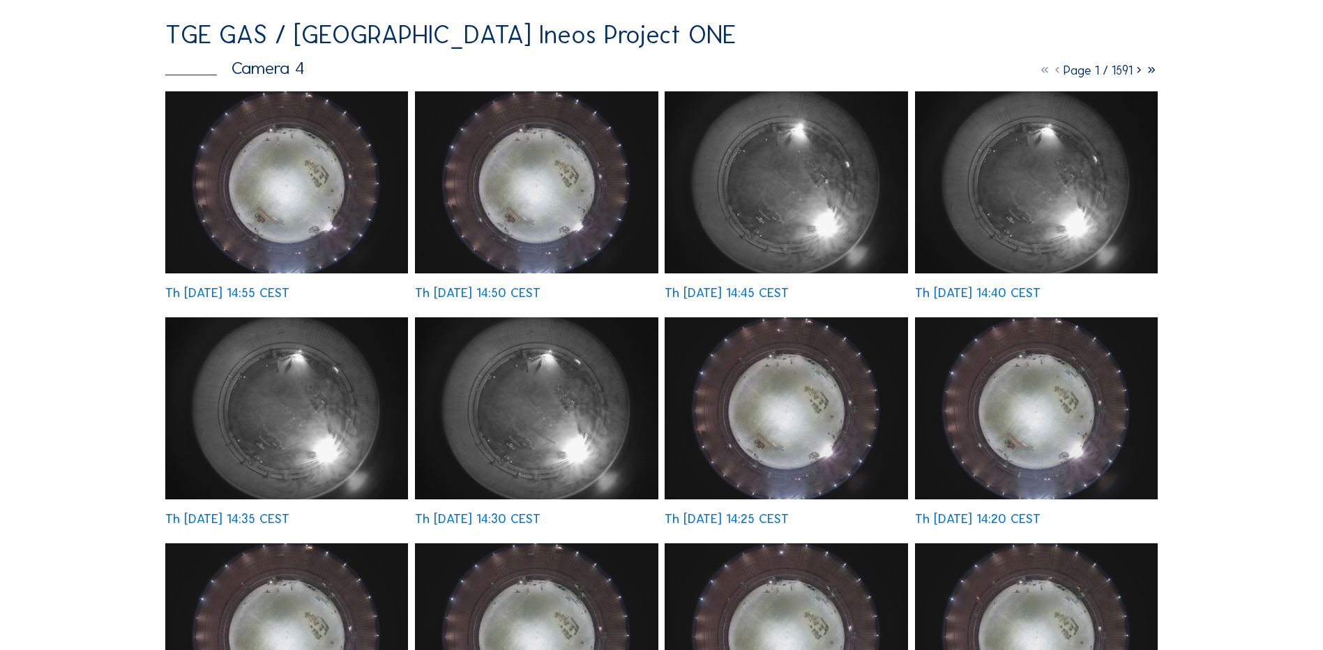
click at [294, 197] on img at bounding box center [286, 182] width 243 height 182
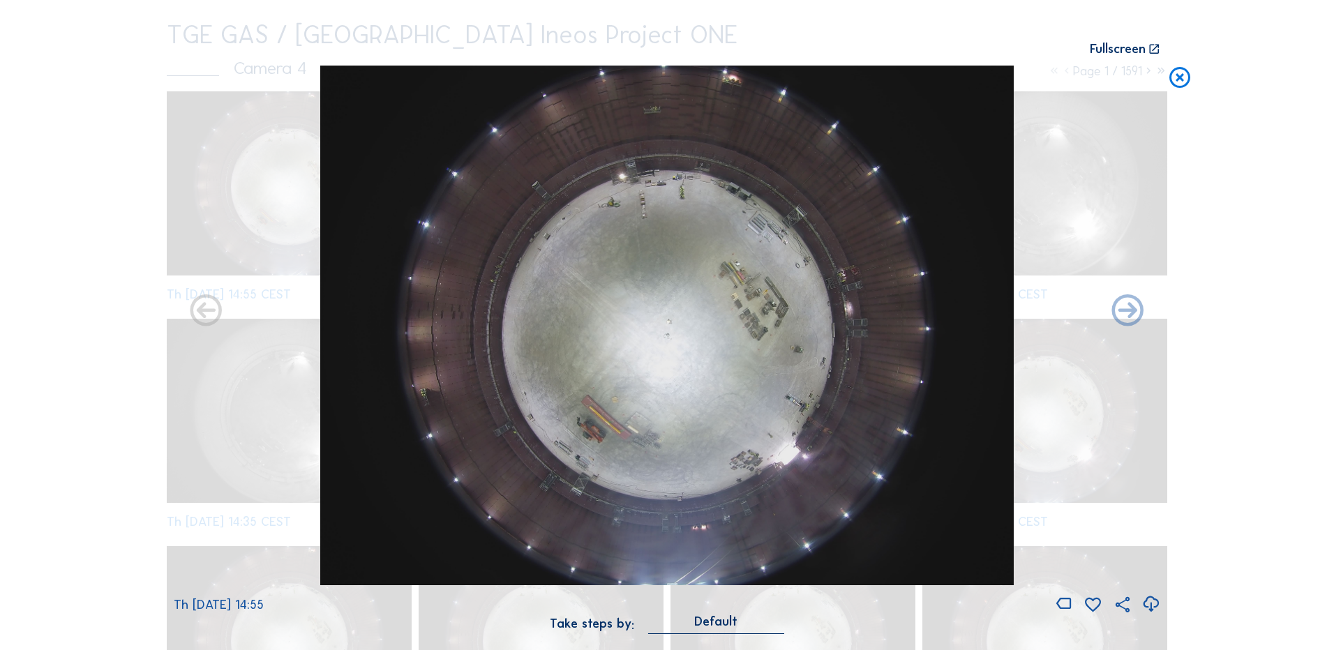
click at [1154, 603] on icon at bounding box center [1150, 604] width 19 height 23
drag, startPoint x: 87, startPoint y: 264, endPoint x: 499, endPoint y: 184, distance: 420.0
click at [87, 264] on div "Scroll to travel through time | Press 'Alt' Button + Scroll to Zoom | Click and…" at bounding box center [667, 325] width 1334 height 650
click at [1180, 79] on icon at bounding box center [1179, 79] width 25 height 26
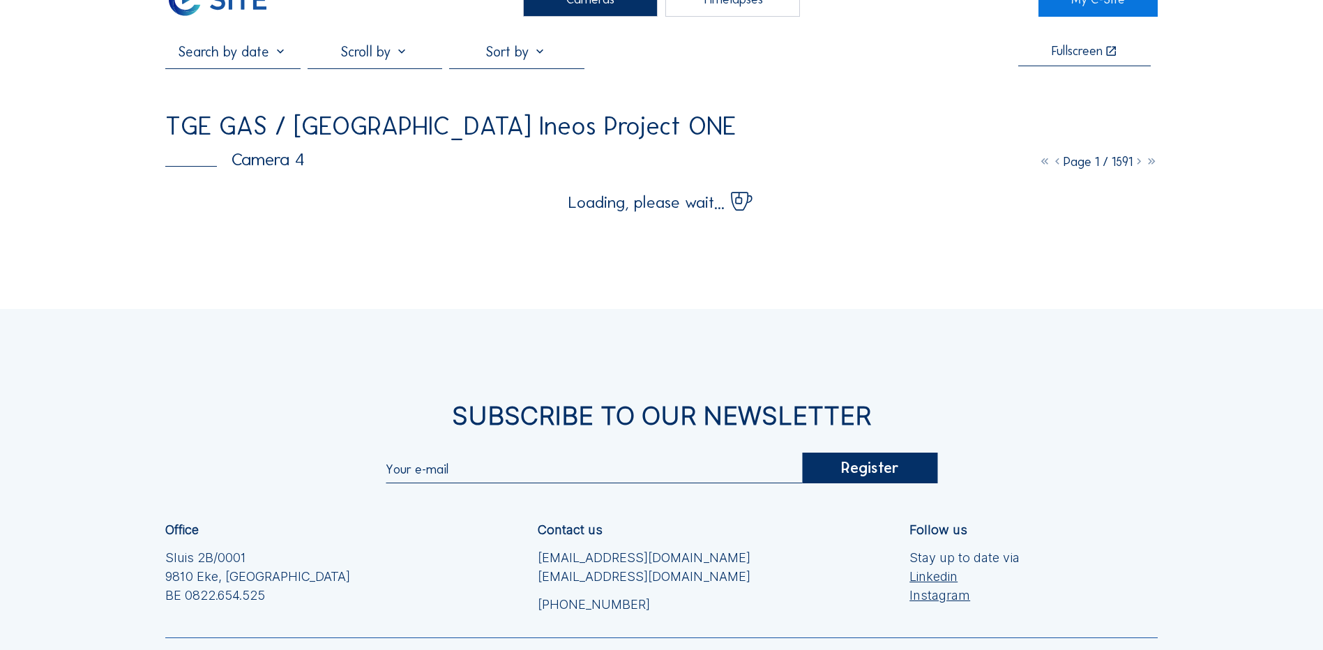
scroll to position [0, 0]
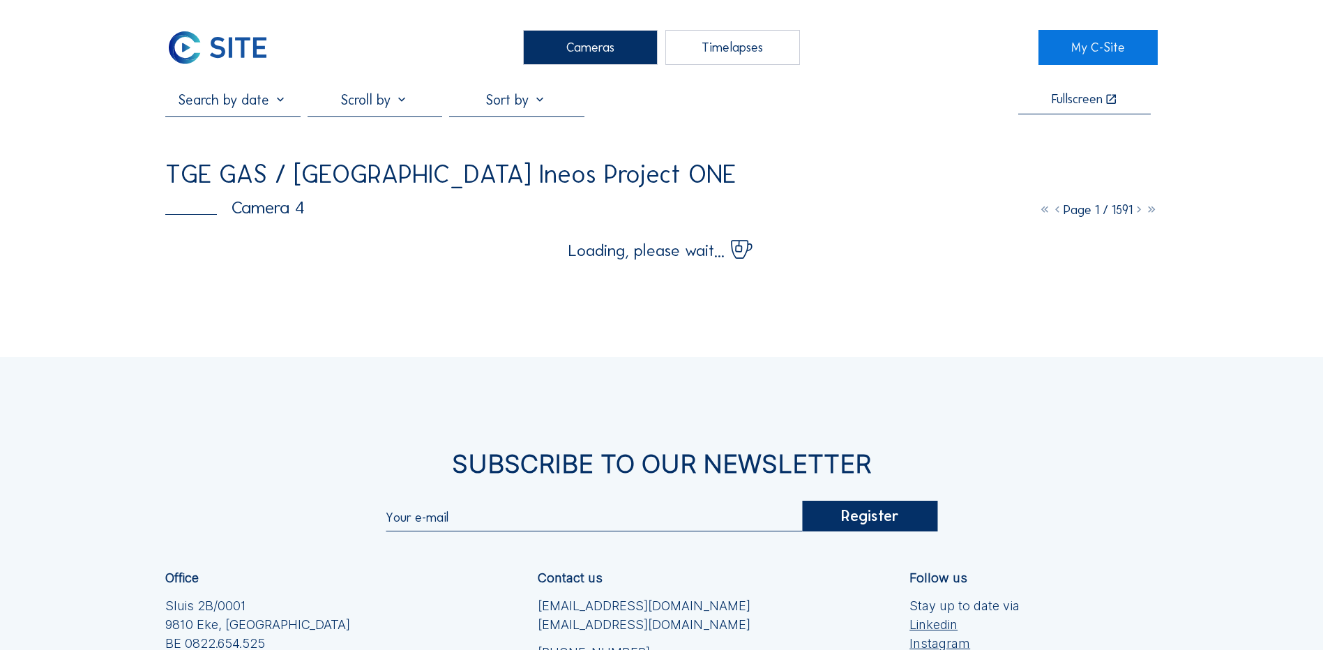
click at [593, 47] on div "Cameras" at bounding box center [590, 47] width 135 height 35
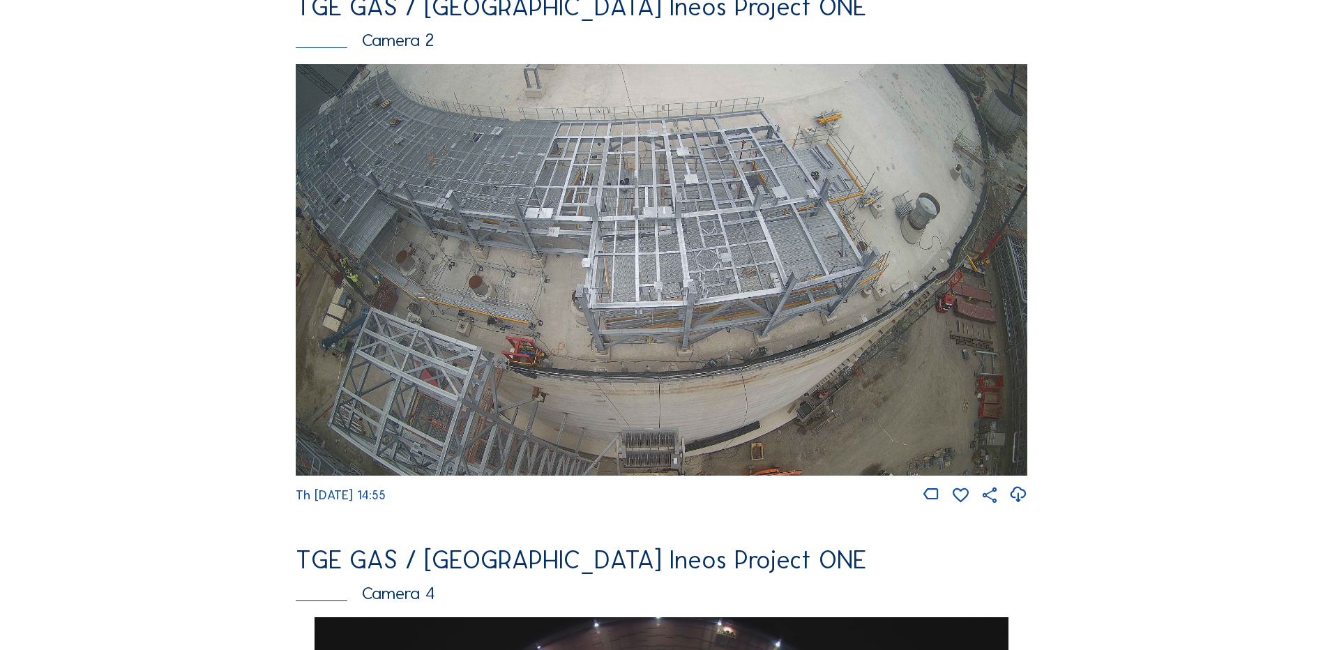
scroll to position [698, 0]
